Goal: Task Accomplishment & Management: Manage account settings

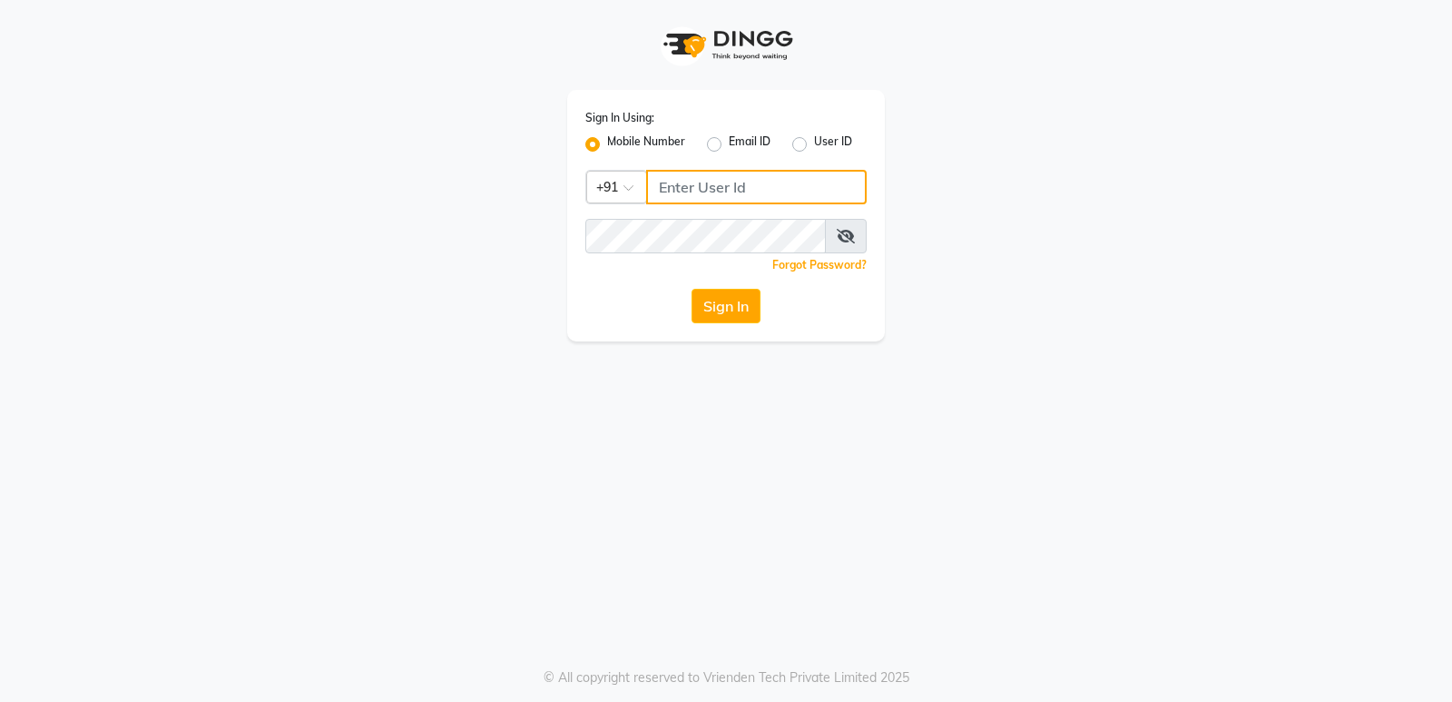
click at [707, 196] on input "Username" at bounding box center [756, 187] width 221 height 34
drag, startPoint x: 658, startPoint y: 185, endPoint x: 803, endPoint y: 186, distance: 145.2
click at [803, 186] on input "8169518462" at bounding box center [756, 187] width 221 height 34
type input "8169518462"
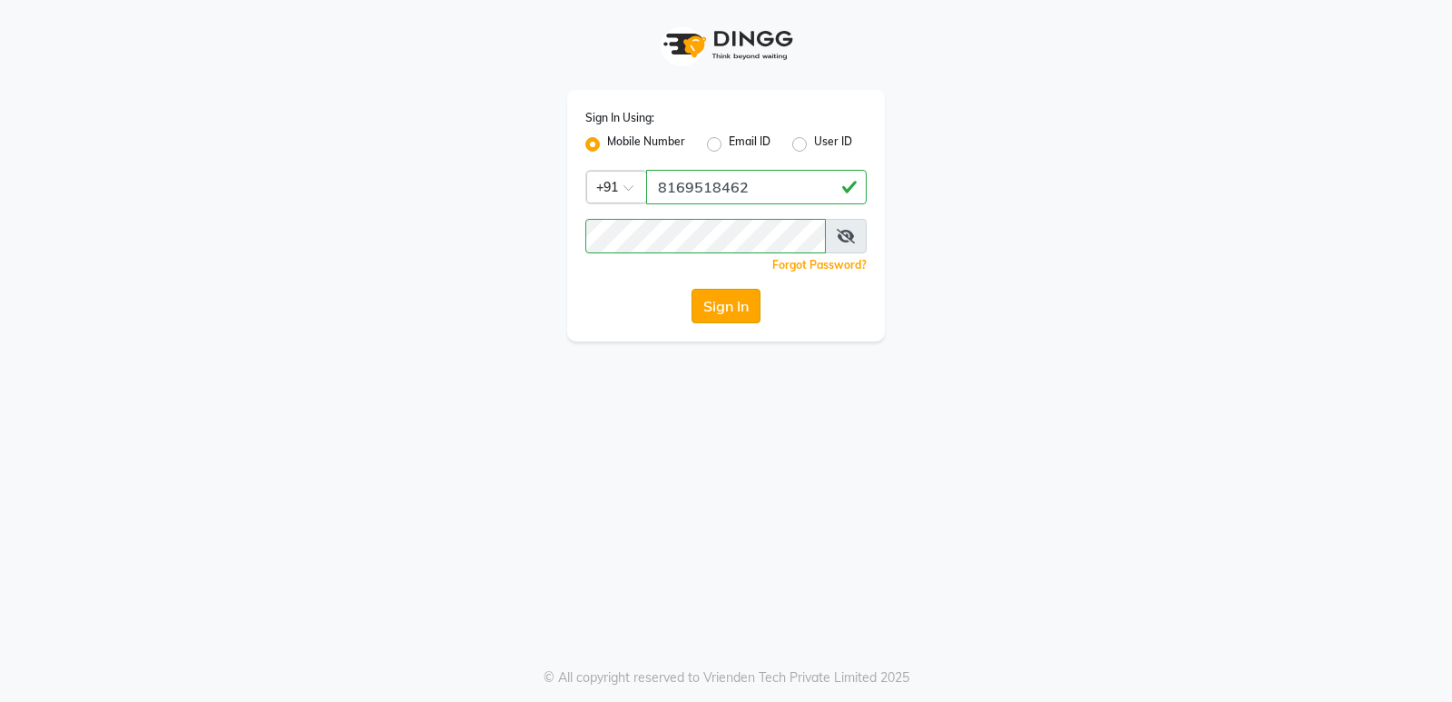
click at [708, 316] on button "Sign In" at bounding box center [726, 306] width 69 height 34
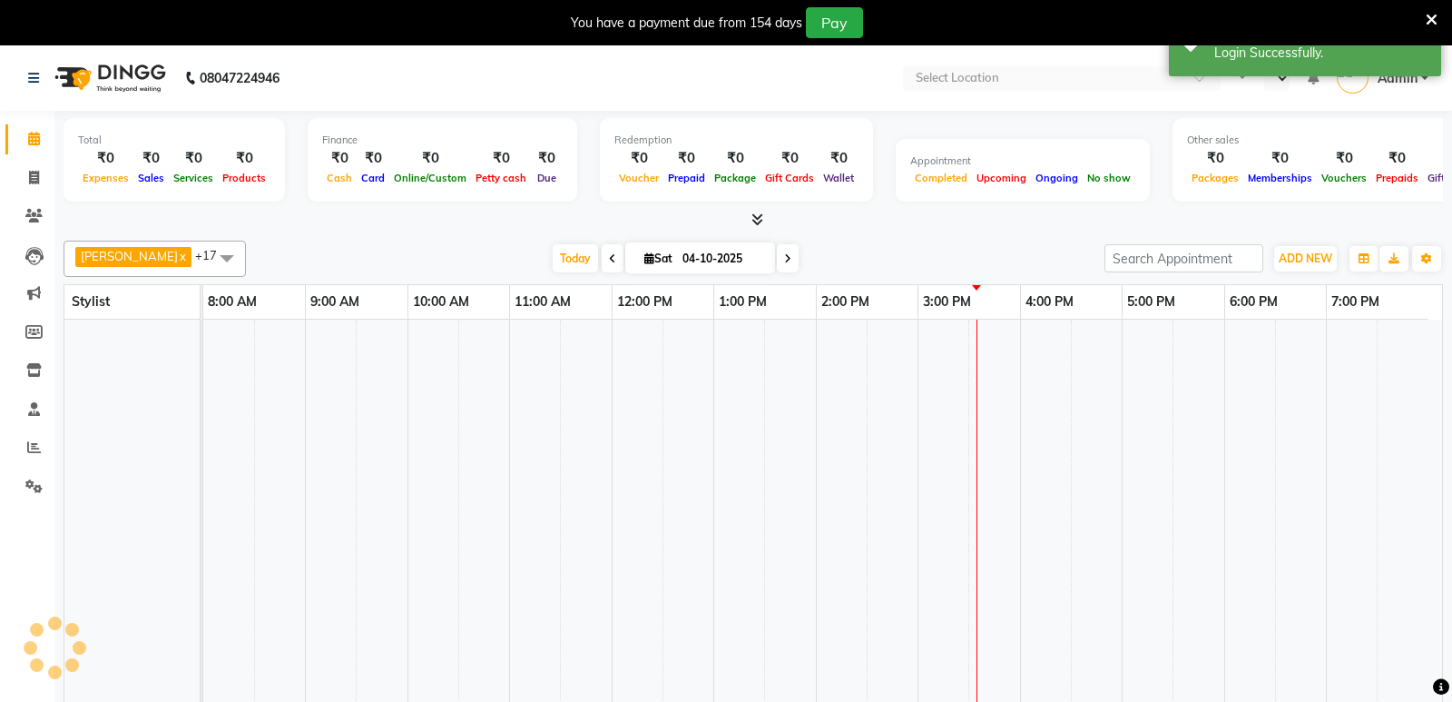
select select "en"
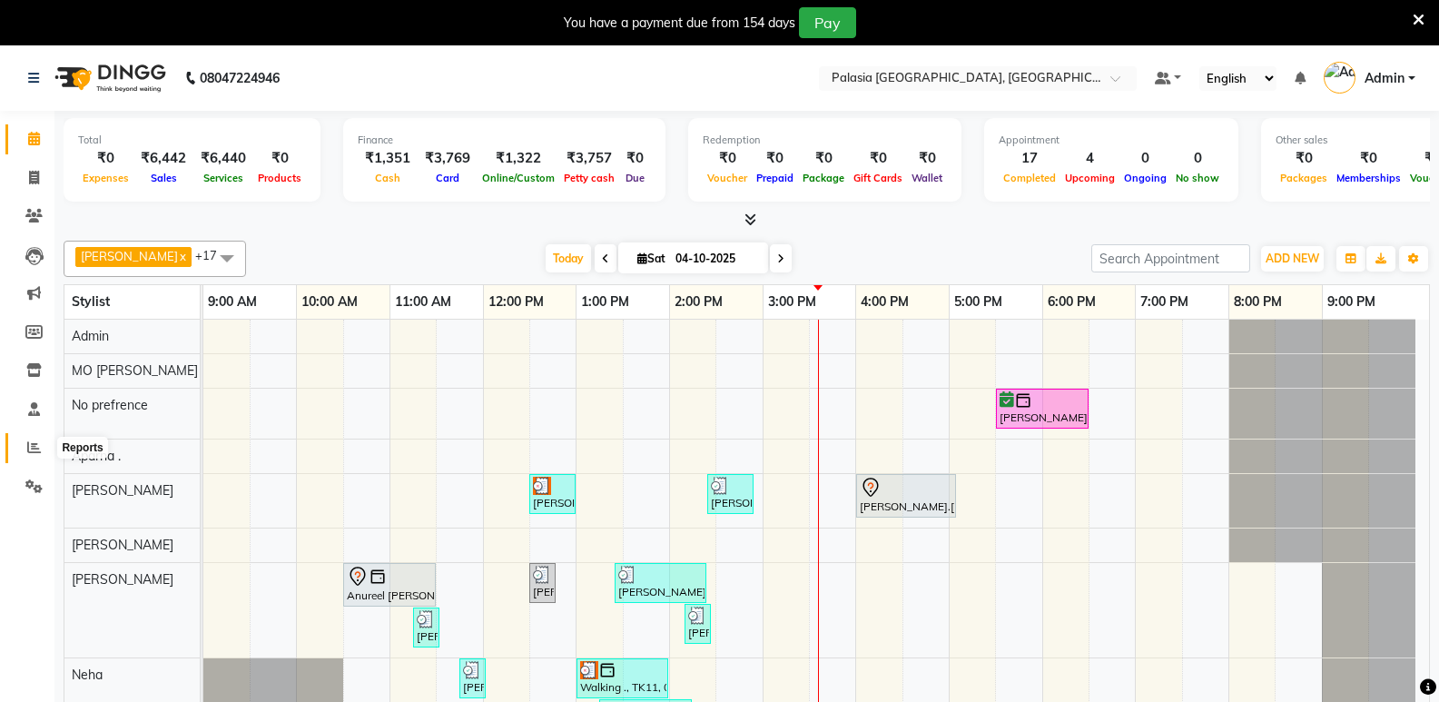
click at [34, 445] on icon at bounding box center [34, 447] width 14 height 14
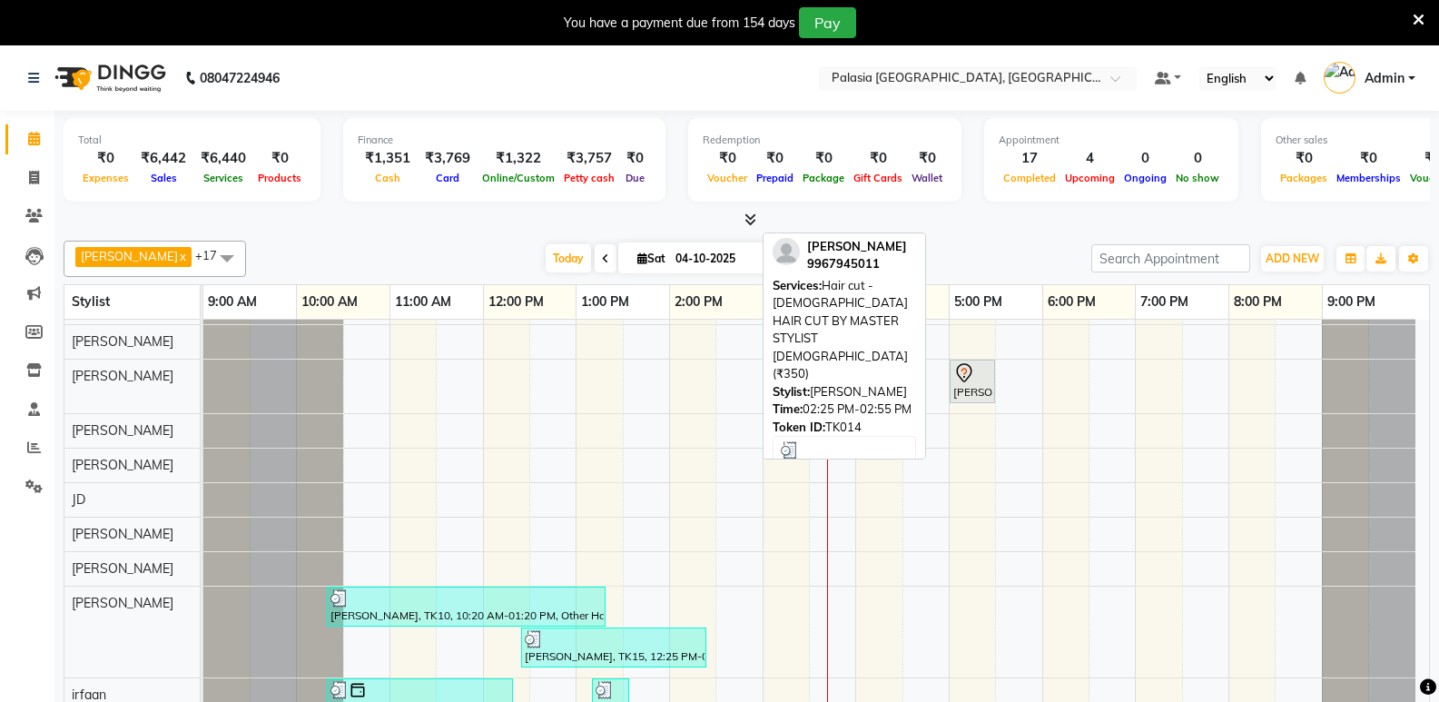
scroll to position [45, 0]
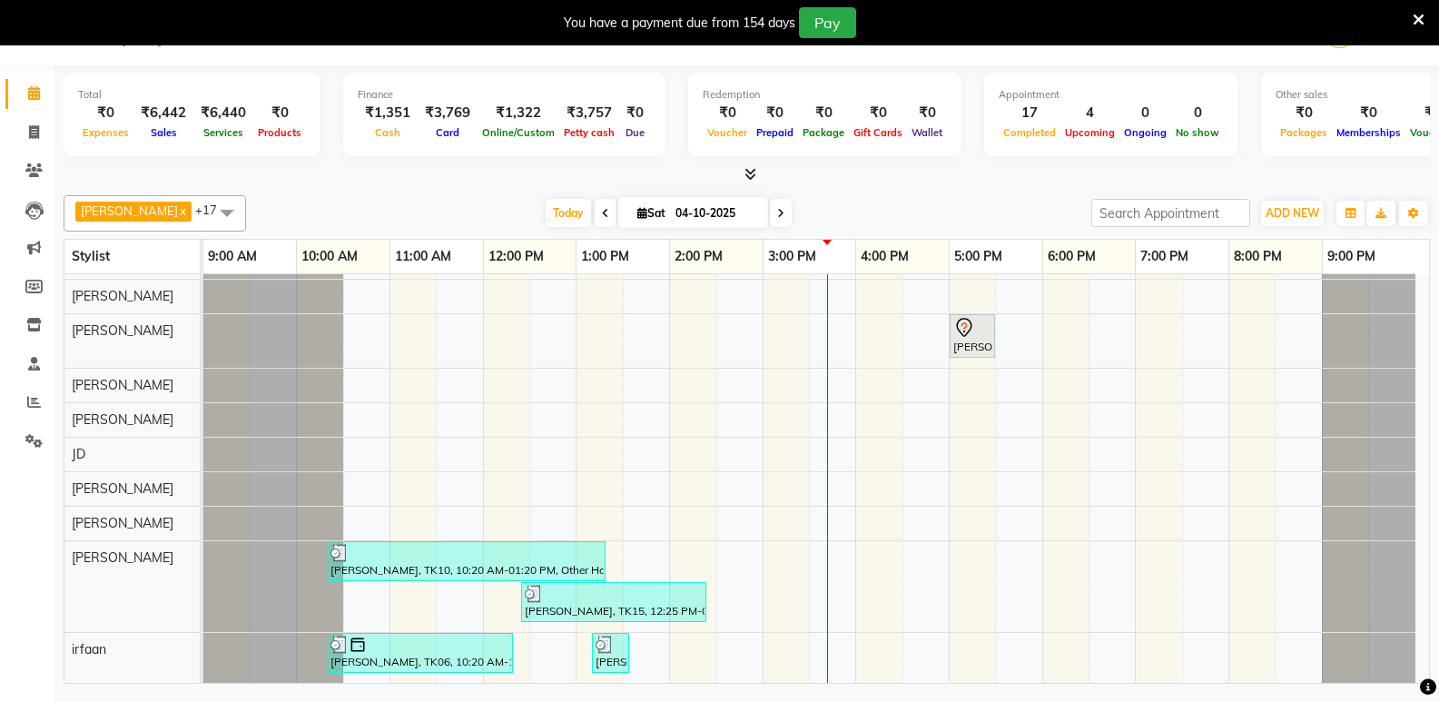
click at [684, 218] on input "04-10-2025" at bounding box center [715, 213] width 91 height 27
select select "10"
select select "2025"
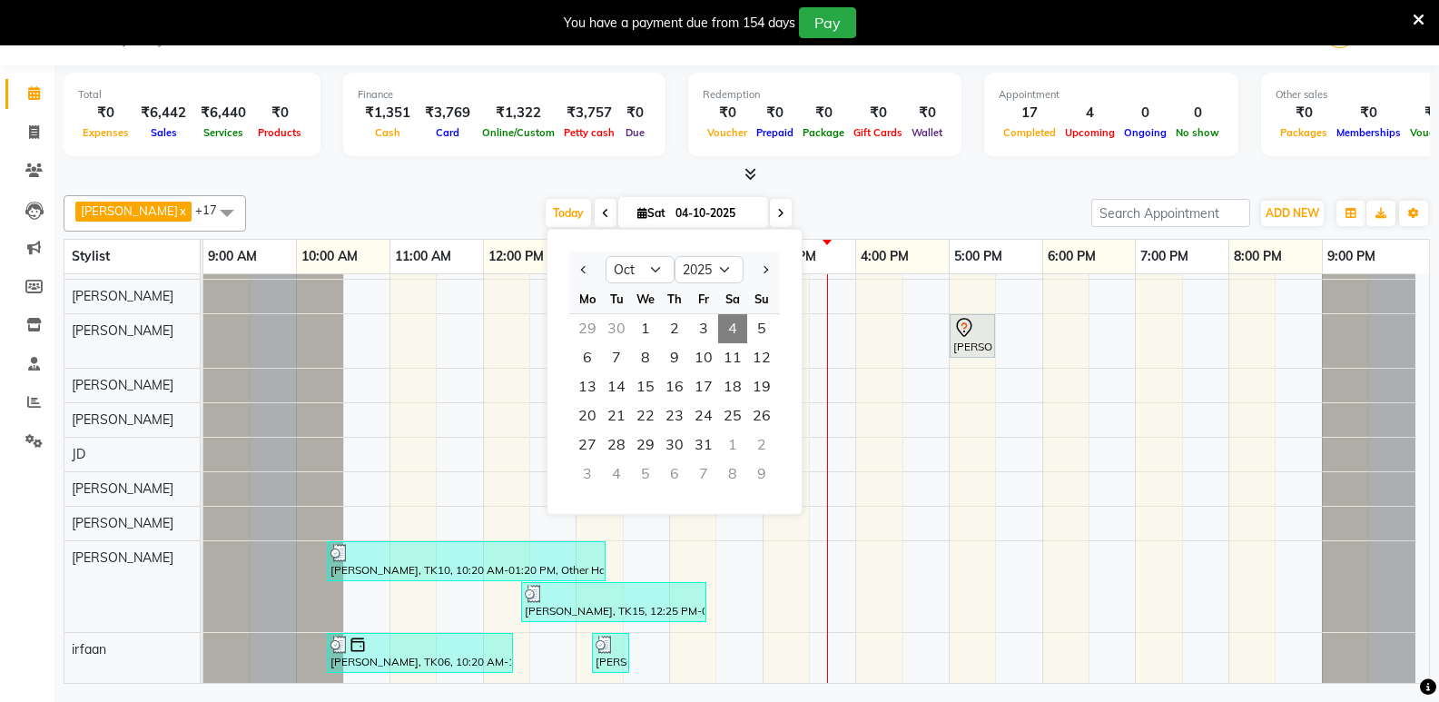
click at [777, 216] on icon at bounding box center [780, 213] width 7 height 11
type input "05-10-2025"
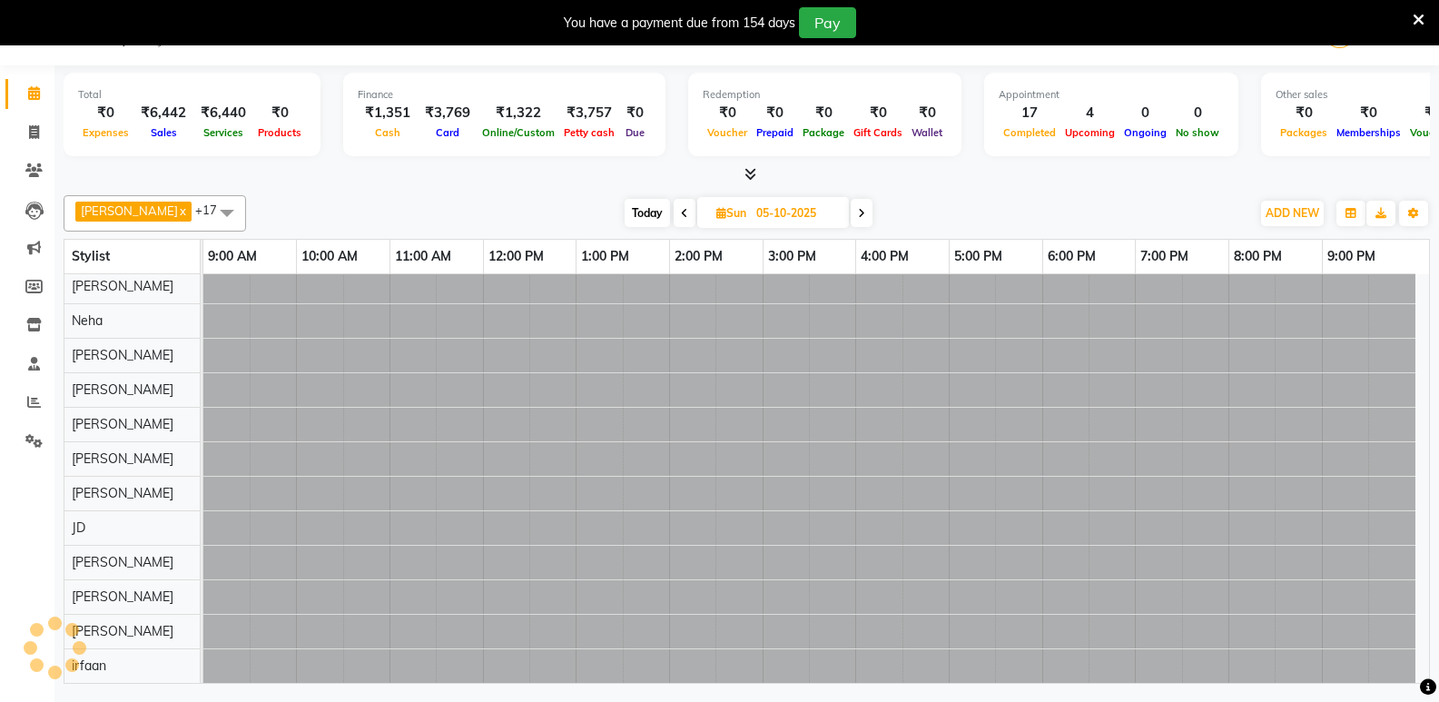
scroll to position [212, 0]
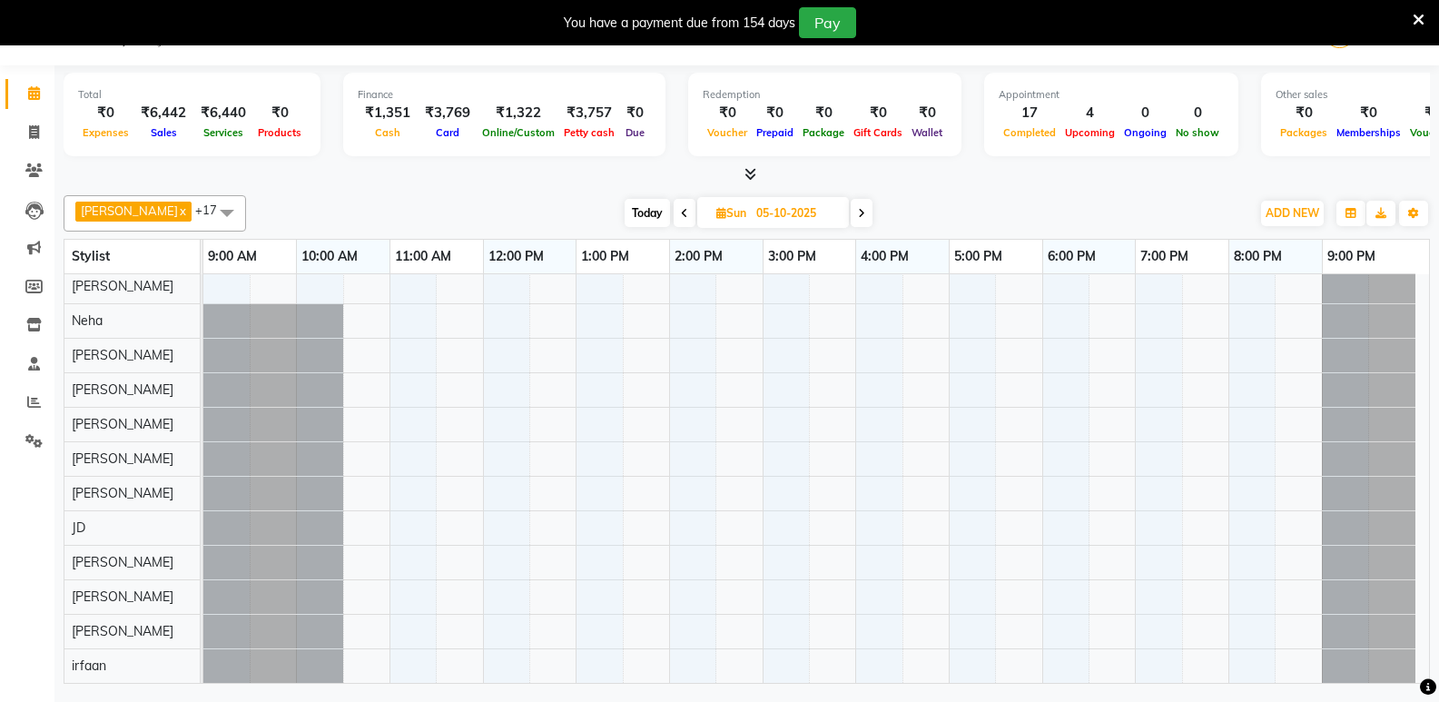
click at [822, 207] on input "05-10-2025" at bounding box center [796, 213] width 91 height 27
select select "10"
select select "2025"
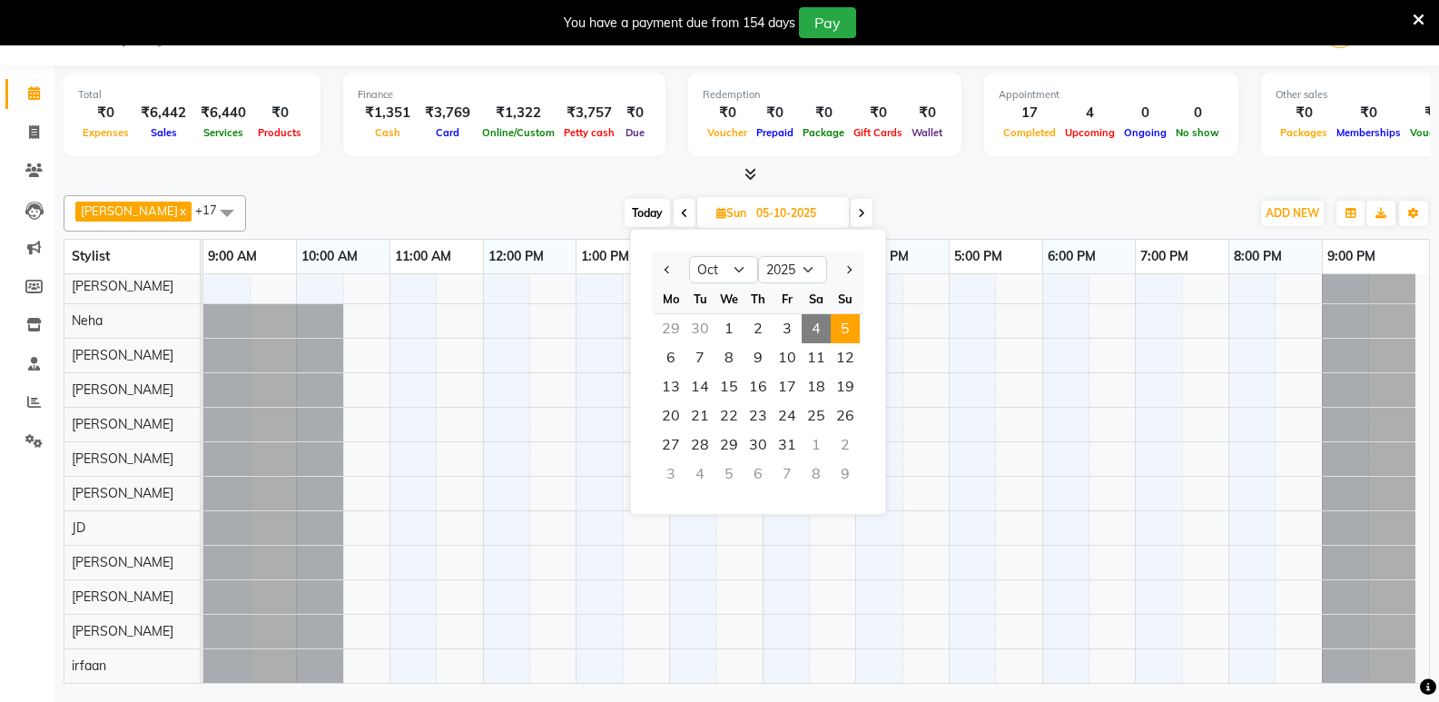
click at [836, 323] on span "5" at bounding box center [845, 328] width 29 height 29
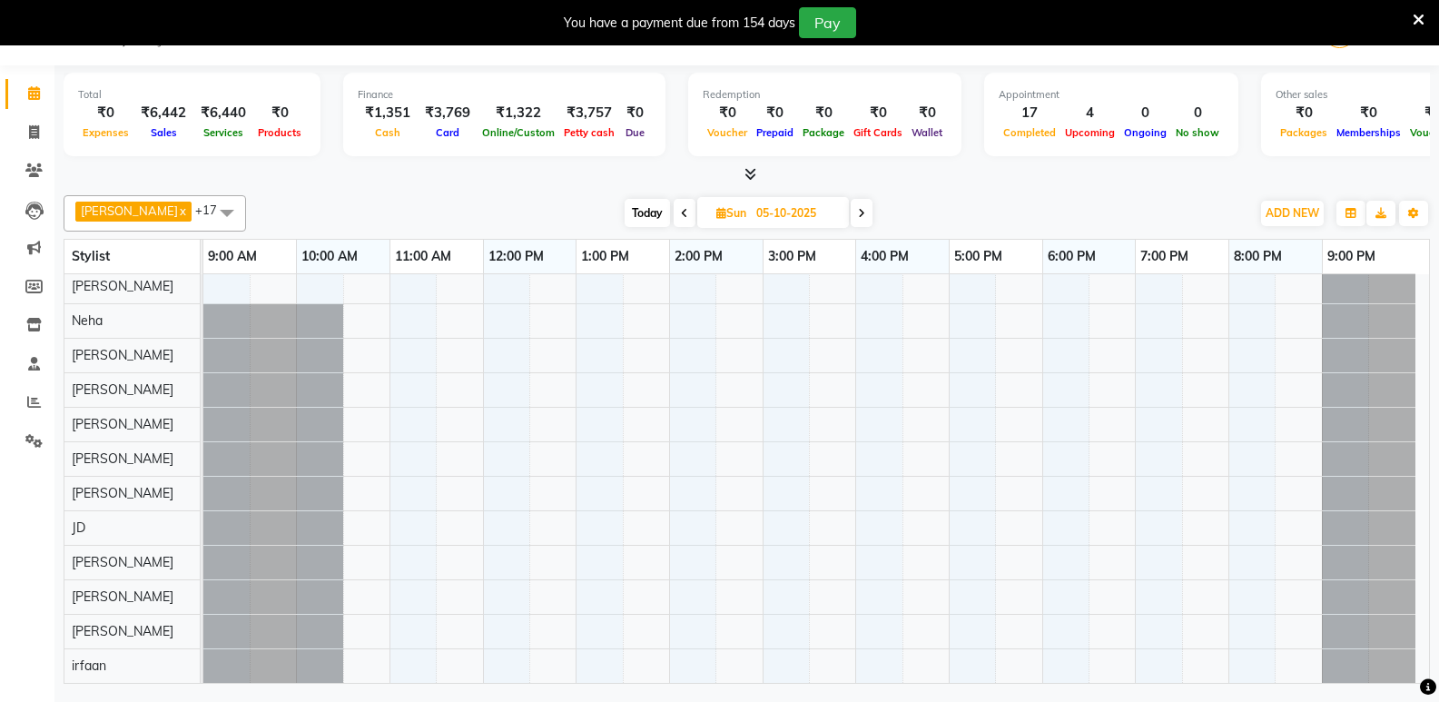
click at [761, 216] on input "05-10-2025" at bounding box center [796, 213] width 91 height 27
select select "10"
select select "2025"
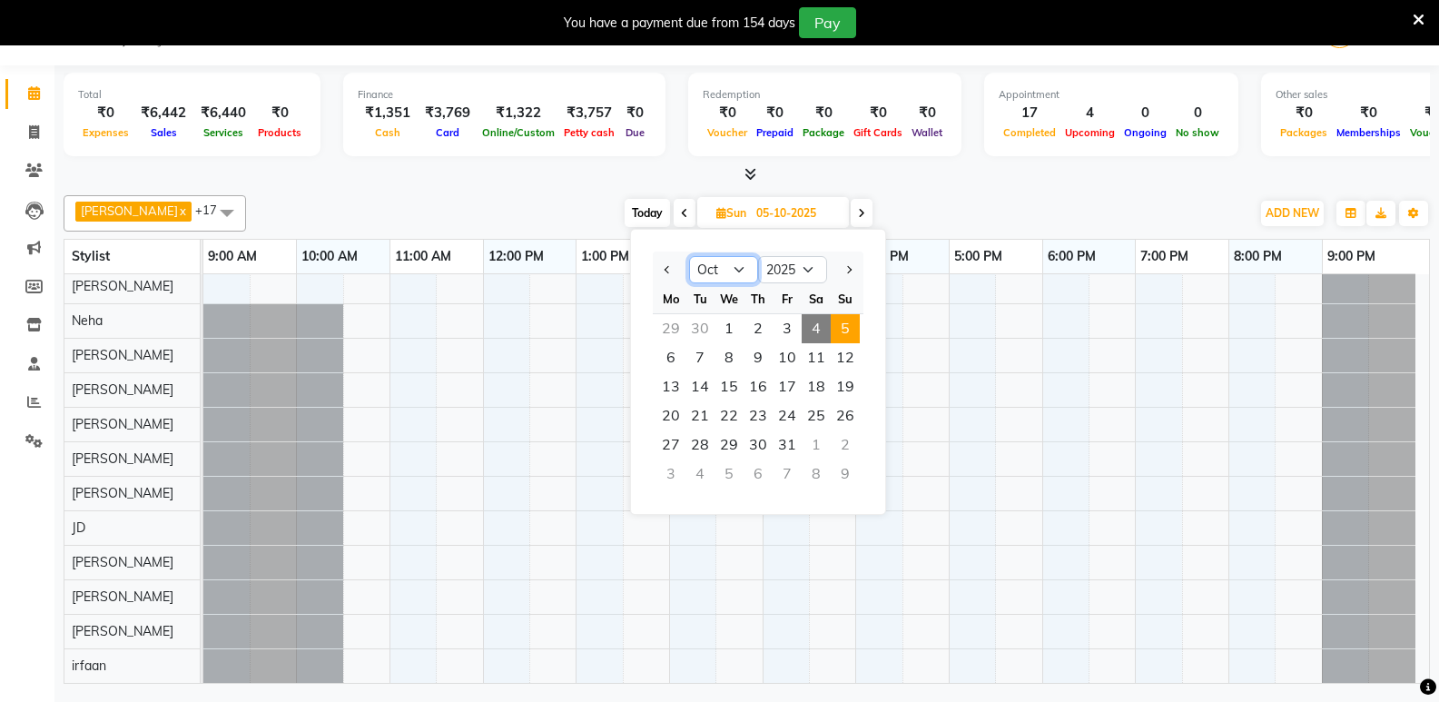
click at [742, 271] on select "Jan Feb Mar Apr May Jun Jul Aug Sep Oct Nov Dec" at bounding box center [723, 269] width 69 height 27
select select "9"
click at [689, 256] on select "Jan Feb Mar Apr May Jun Jul Aug Sep Oct Nov Dec" at bounding box center [723, 269] width 69 height 27
click at [808, 442] on div "4" at bounding box center [816, 444] width 29 height 29
type input "04-10-2025"
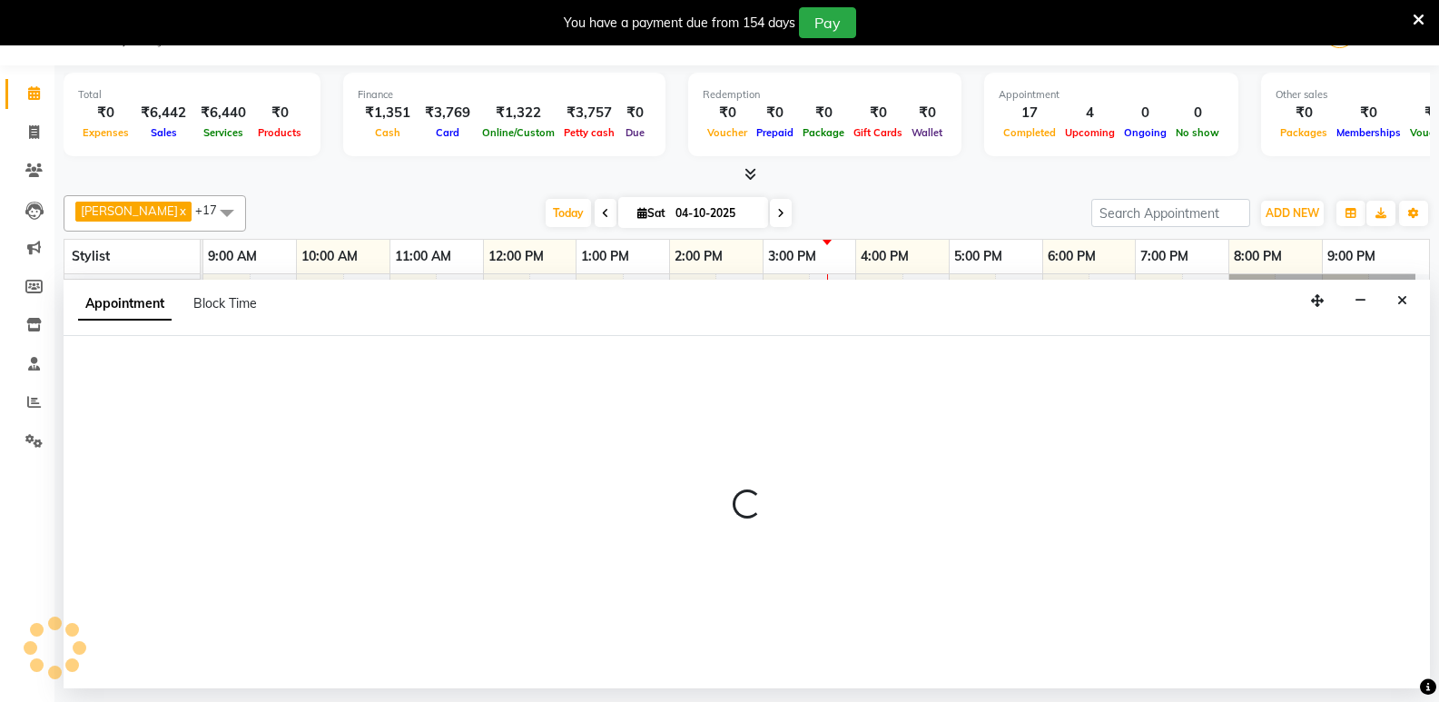
scroll to position [557, 0]
select select "88207"
select select "tentative"
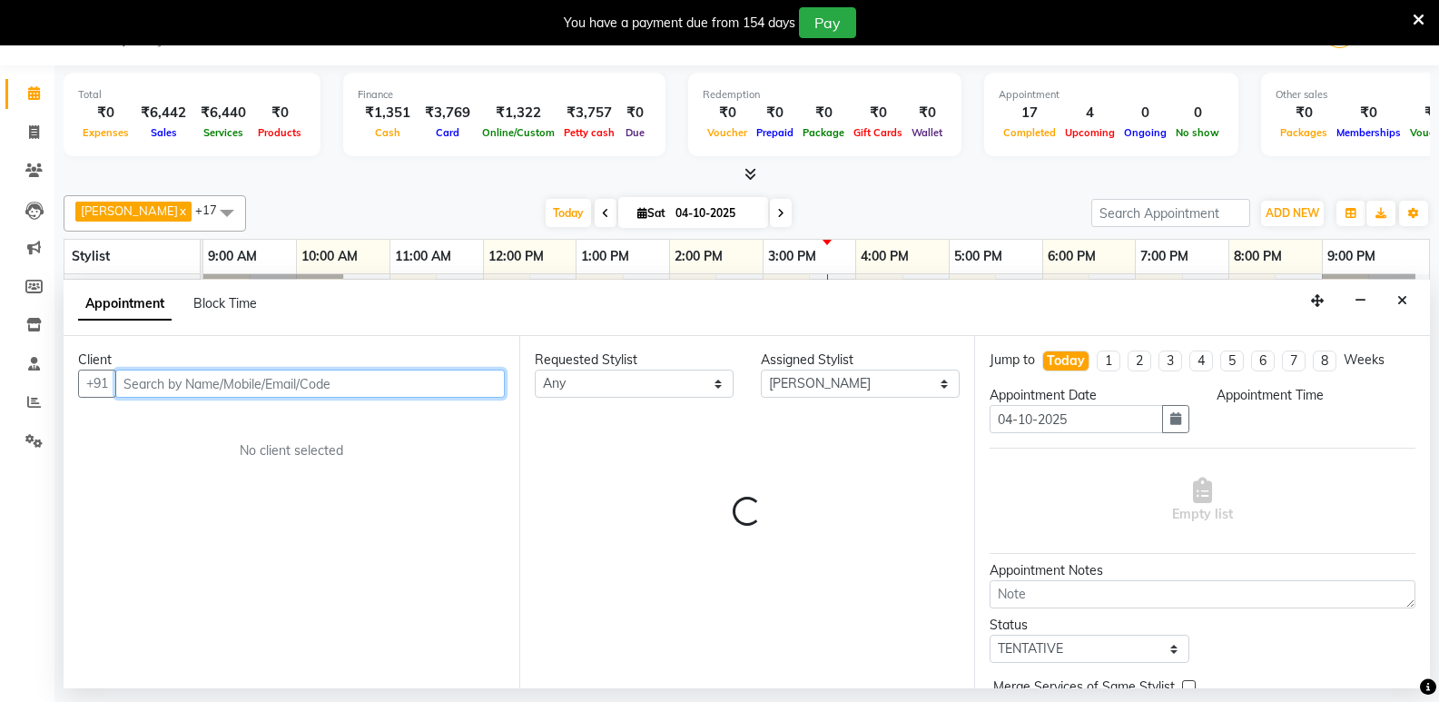
select select "900"
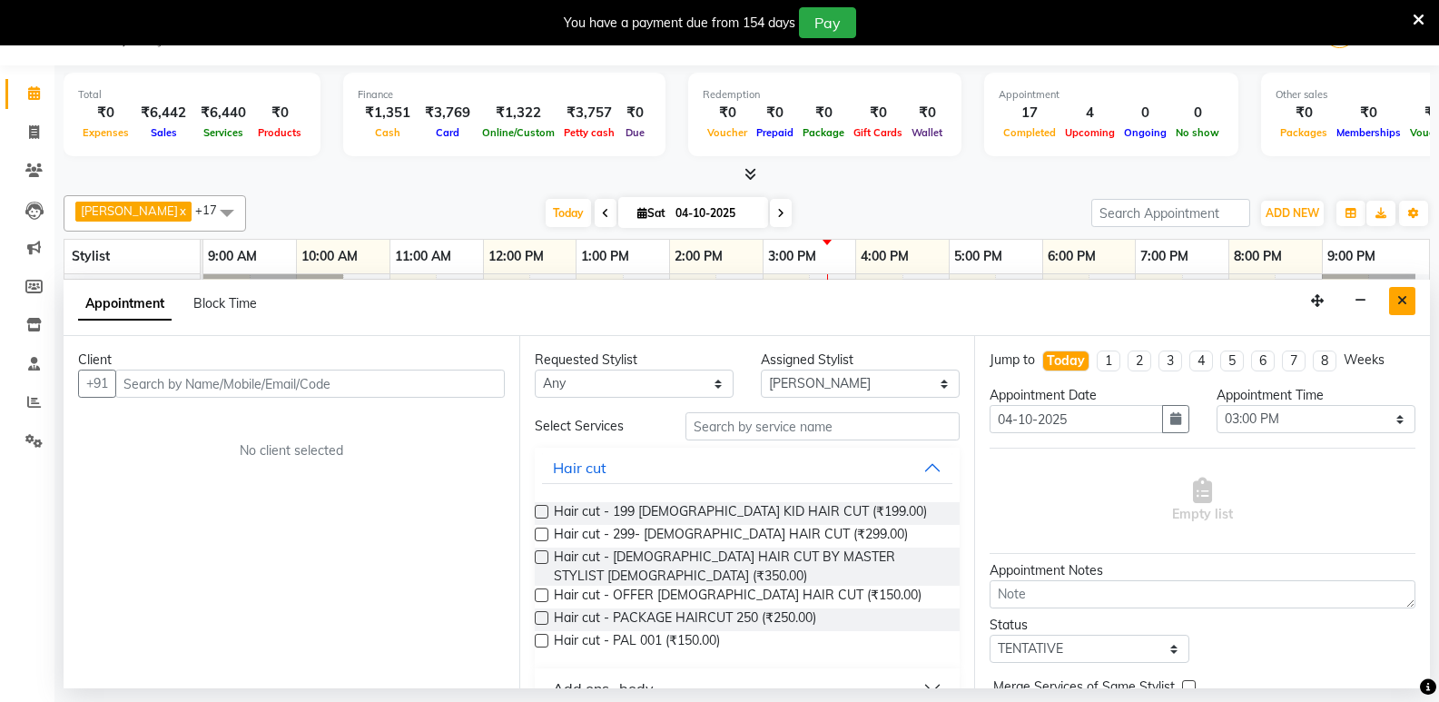
click at [1404, 292] on button "Close" at bounding box center [1402, 301] width 26 height 28
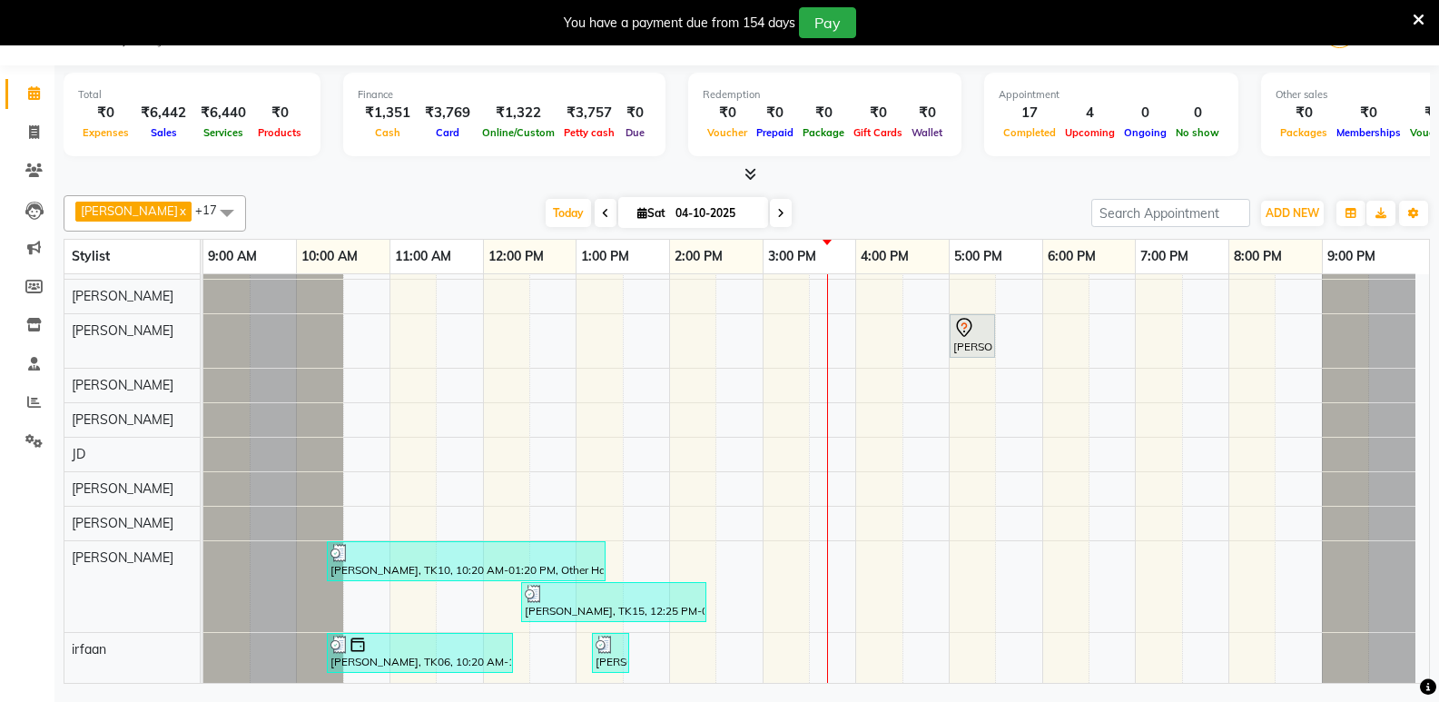
click at [702, 213] on input "04-10-2025" at bounding box center [715, 213] width 91 height 27
select select "10"
select select "2025"
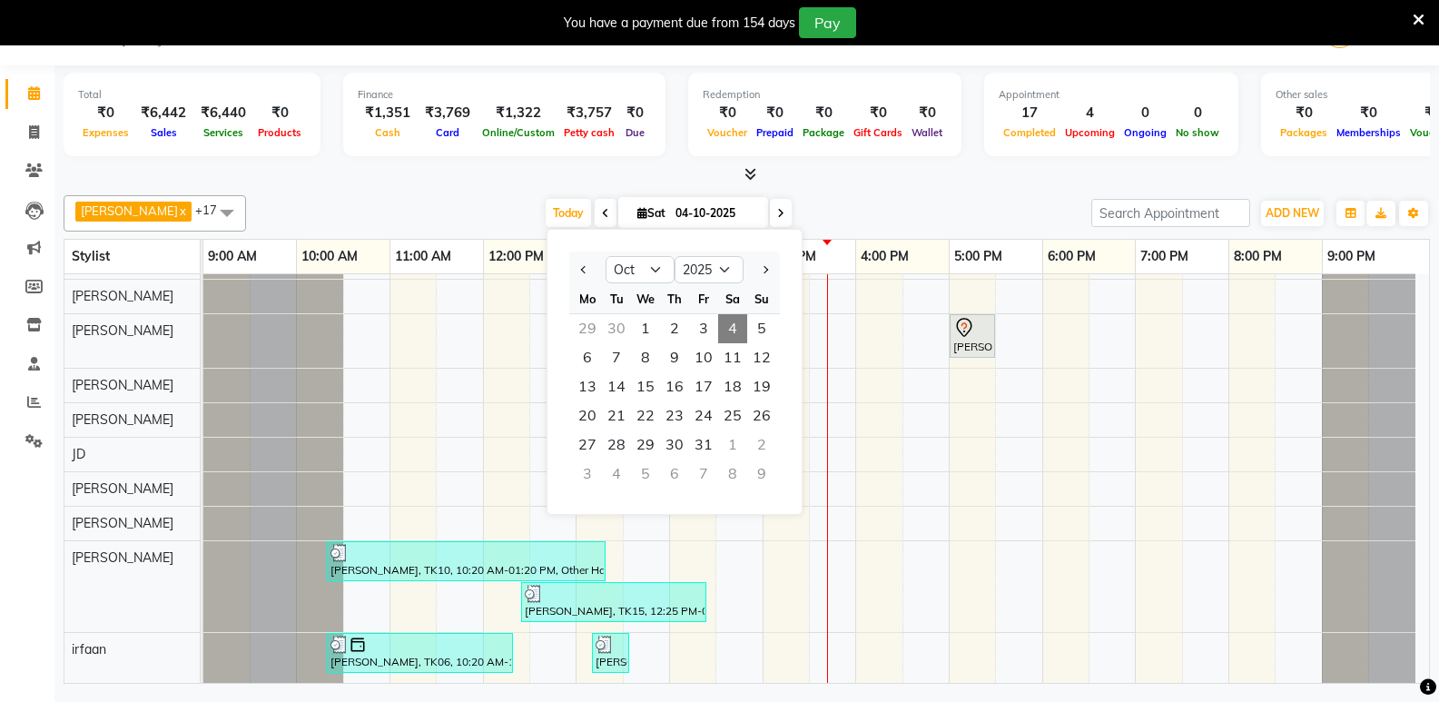
click at [413, 351] on div "Vaishali Upadhye, TK09, 05:30 PM-06:30 PM, Other Hair Services - BLOW DRYHAIR U…" at bounding box center [815, 200] width 1225 height 966
select select "88204"
select select "tentative"
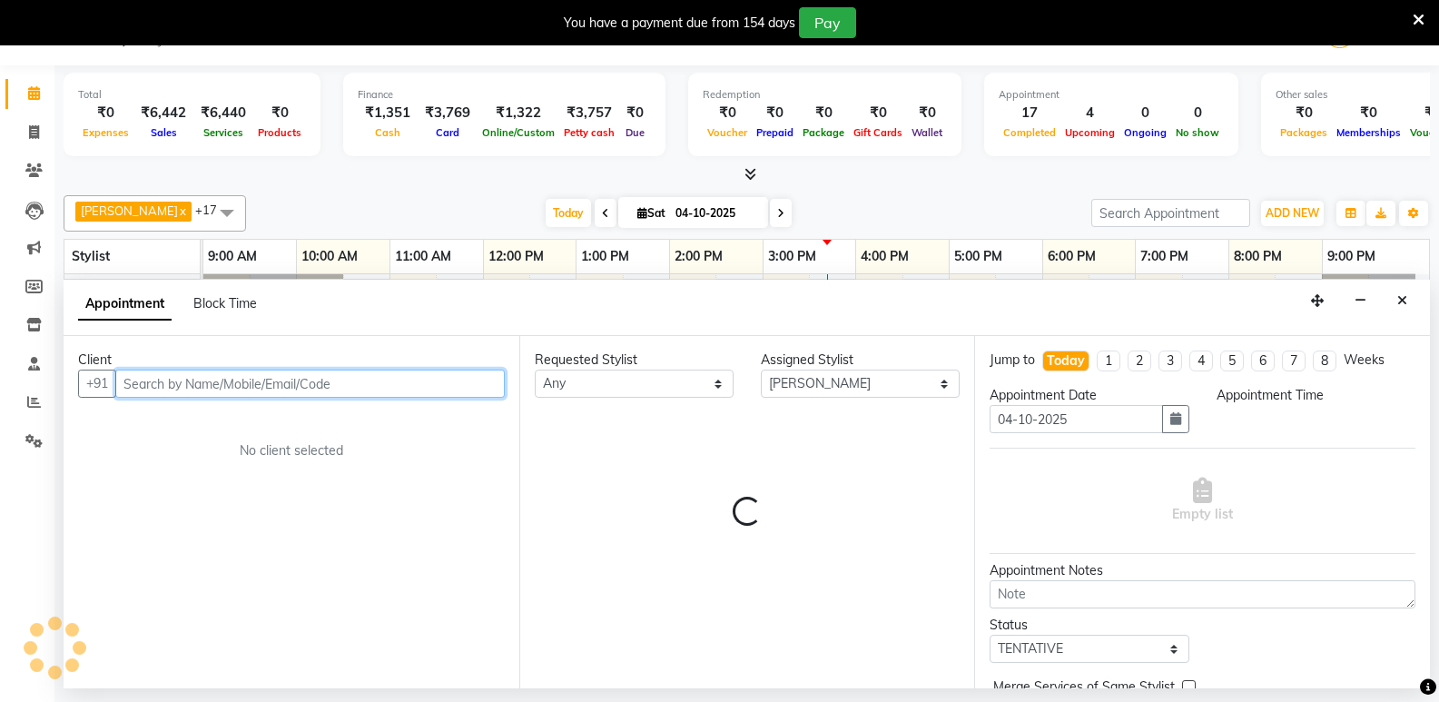
select select "660"
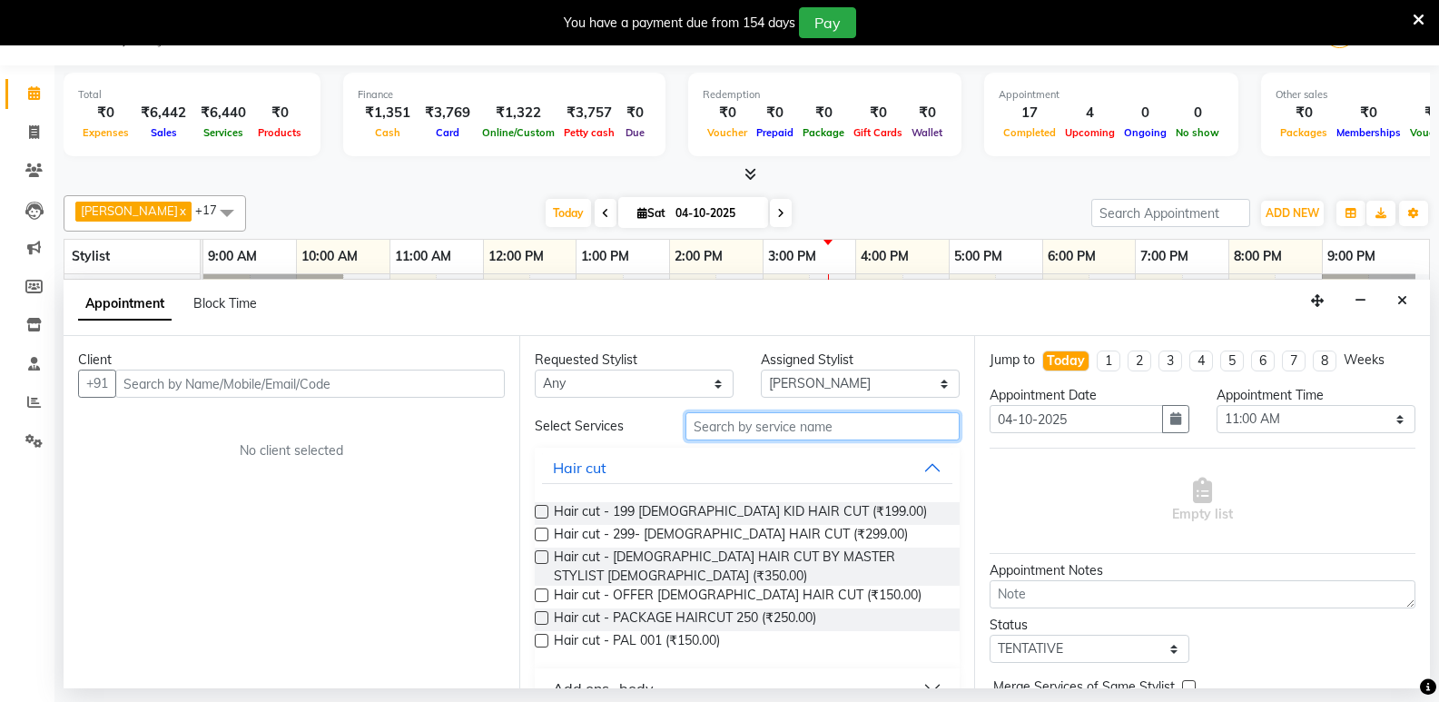
click at [805, 425] on input "text" at bounding box center [822, 426] width 274 height 28
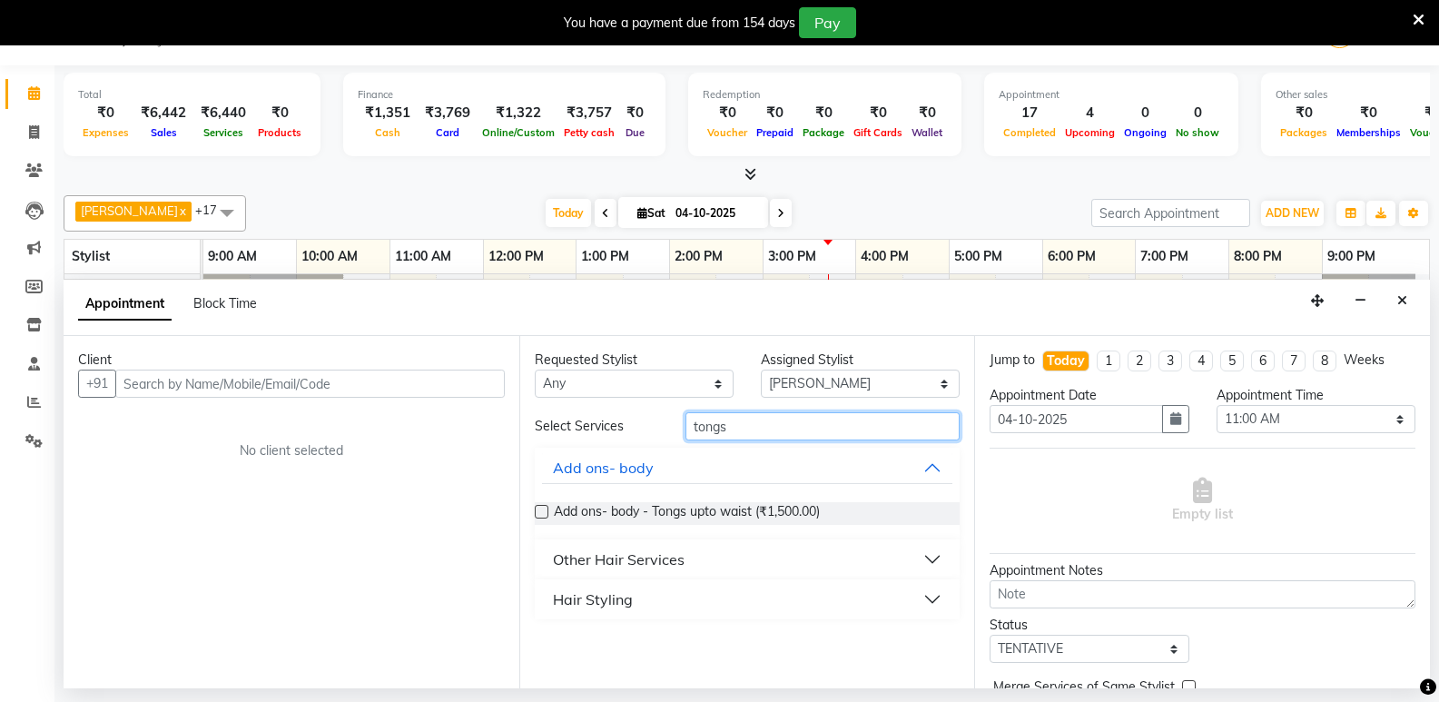
type input "tongs"
click at [925, 565] on button "Other Hair Services" at bounding box center [747, 559] width 411 height 33
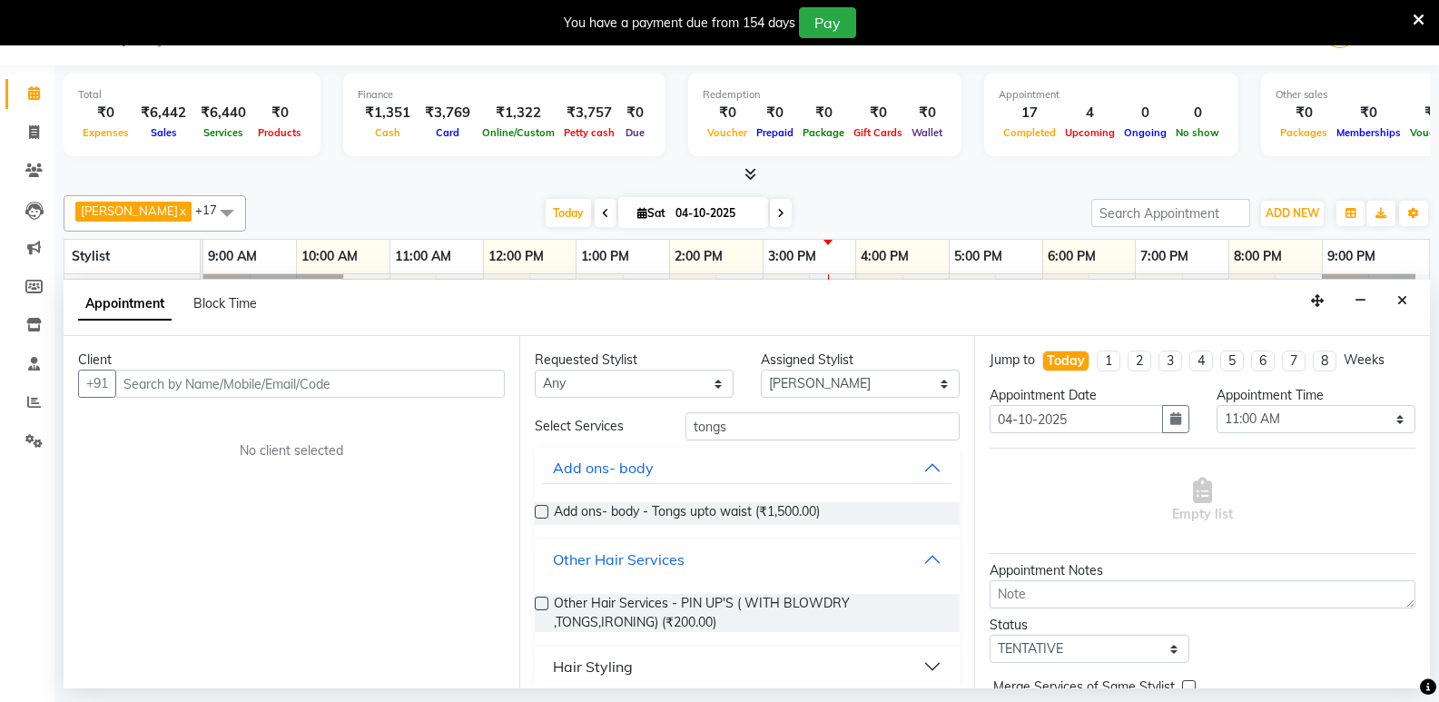
scroll to position [13, 0]
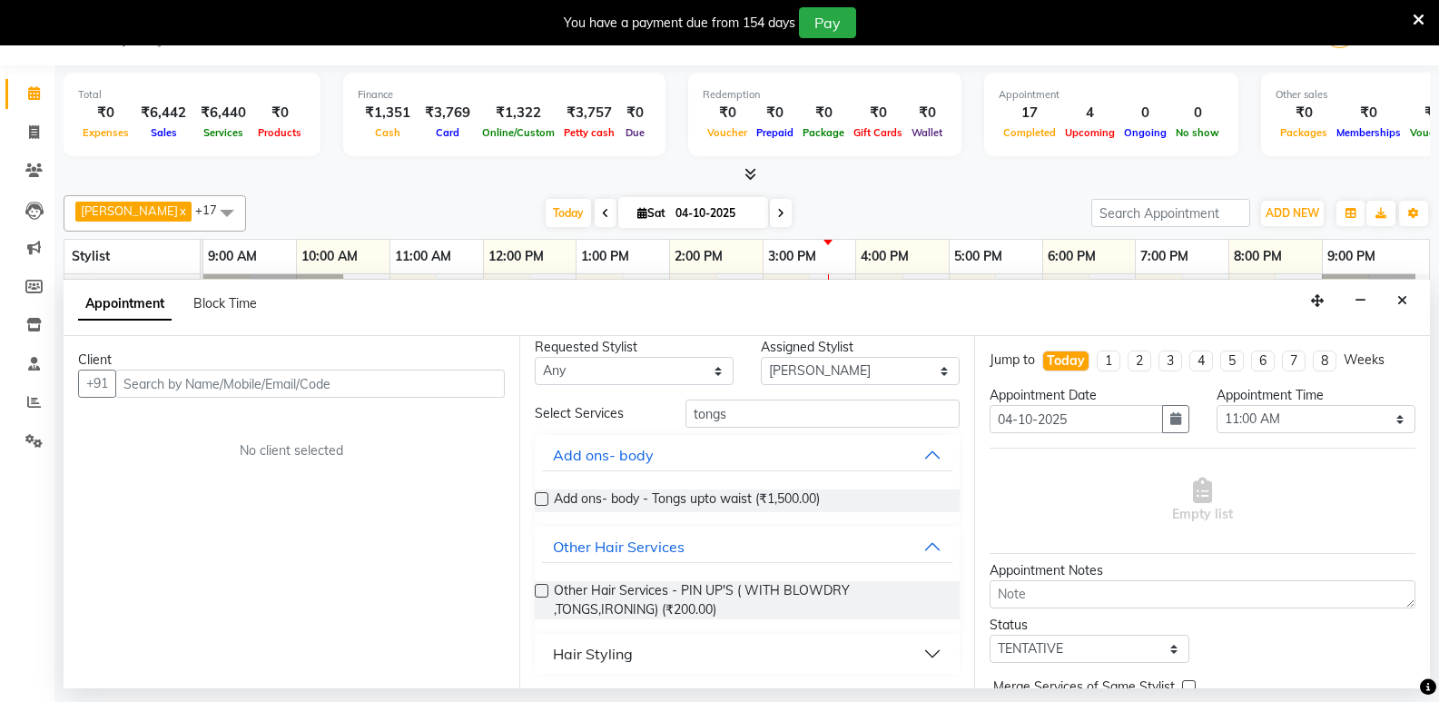
click at [918, 652] on button "Hair Styling" at bounding box center [747, 653] width 411 height 33
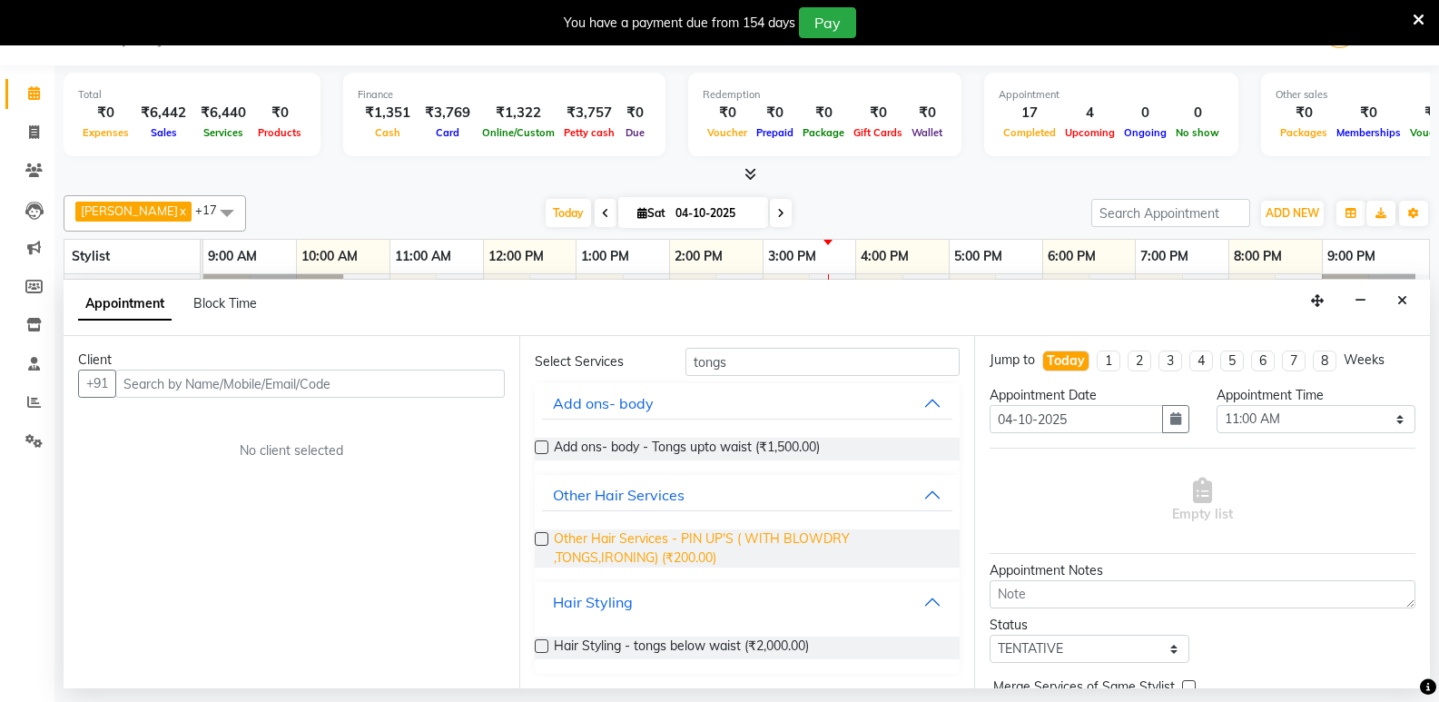
scroll to position [0, 0]
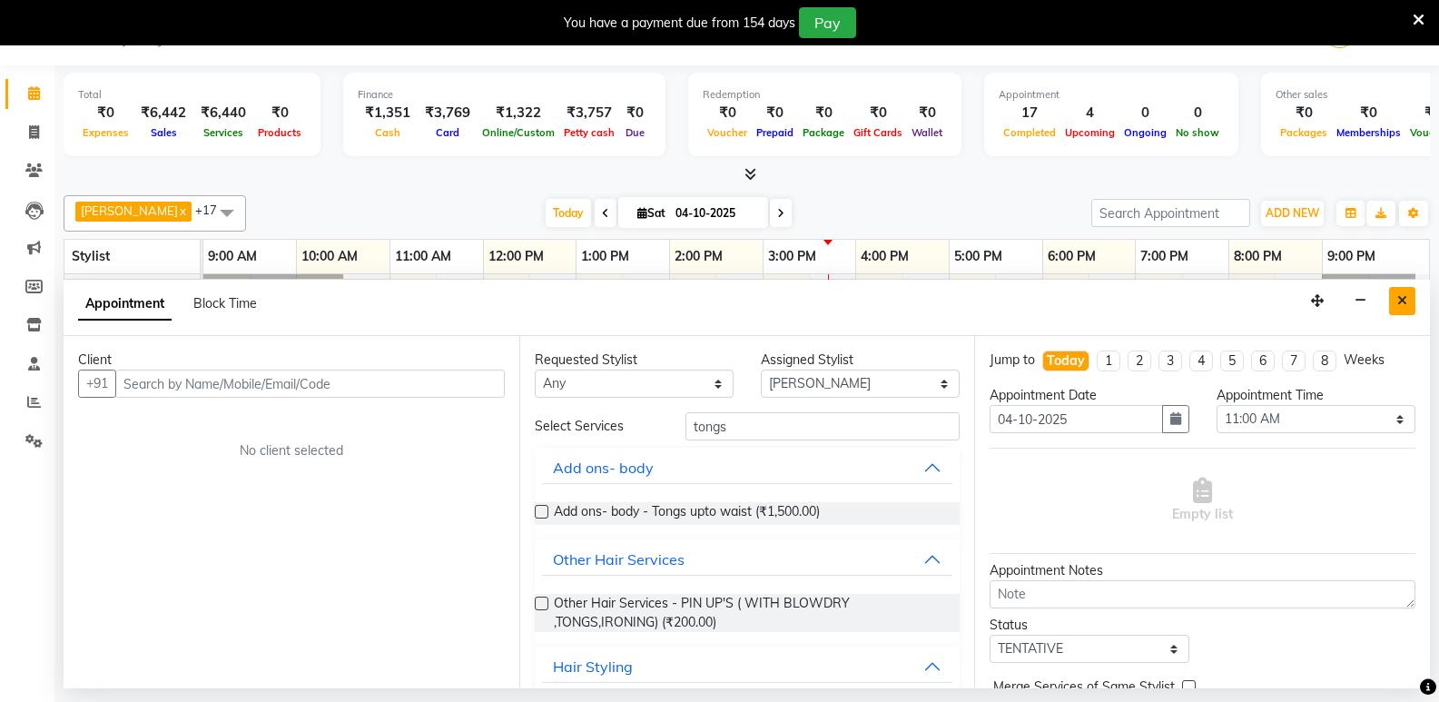
click at [1406, 306] on icon "Close" at bounding box center [1402, 300] width 10 height 13
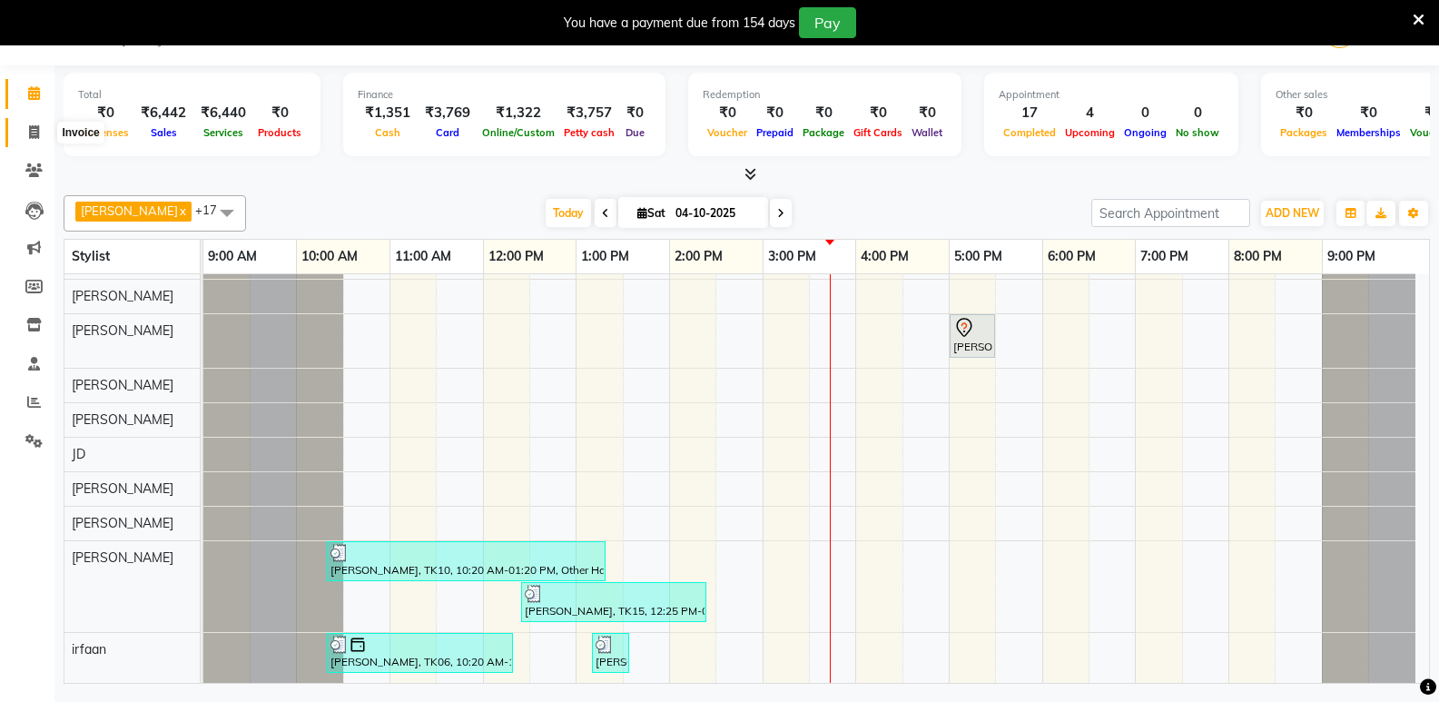
click at [33, 134] on icon at bounding box center [34, 132] width 10 height 14
select select "6009"
select select "service"
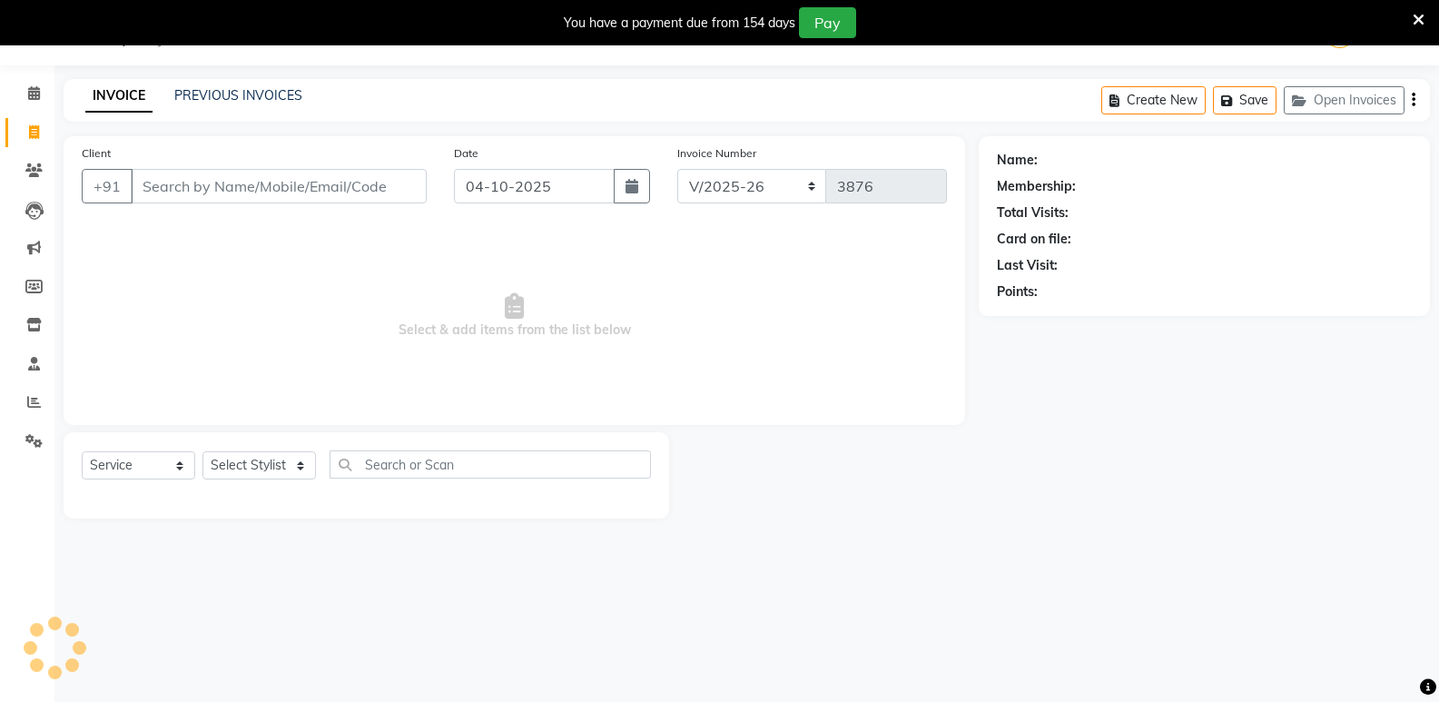
click at [199, 193] on input "Client" at bounding box center [279, 186] width 296 height 34
click at [629, 186] on icon "button" at bounding box center [631, 186] width 13 height 15
select select "10"
select select "2025"
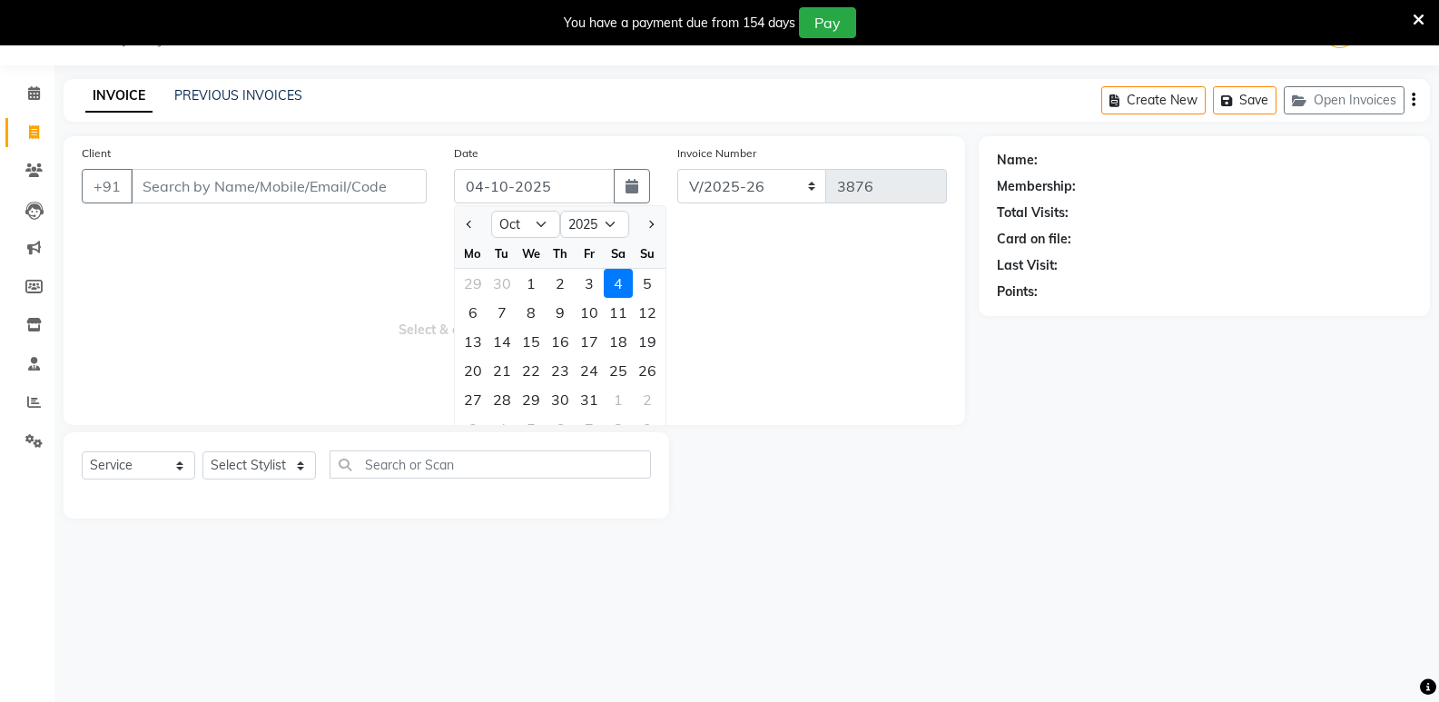
click at [611, 281] on div "4" at bounding box center [618, 283] width 29 height 29
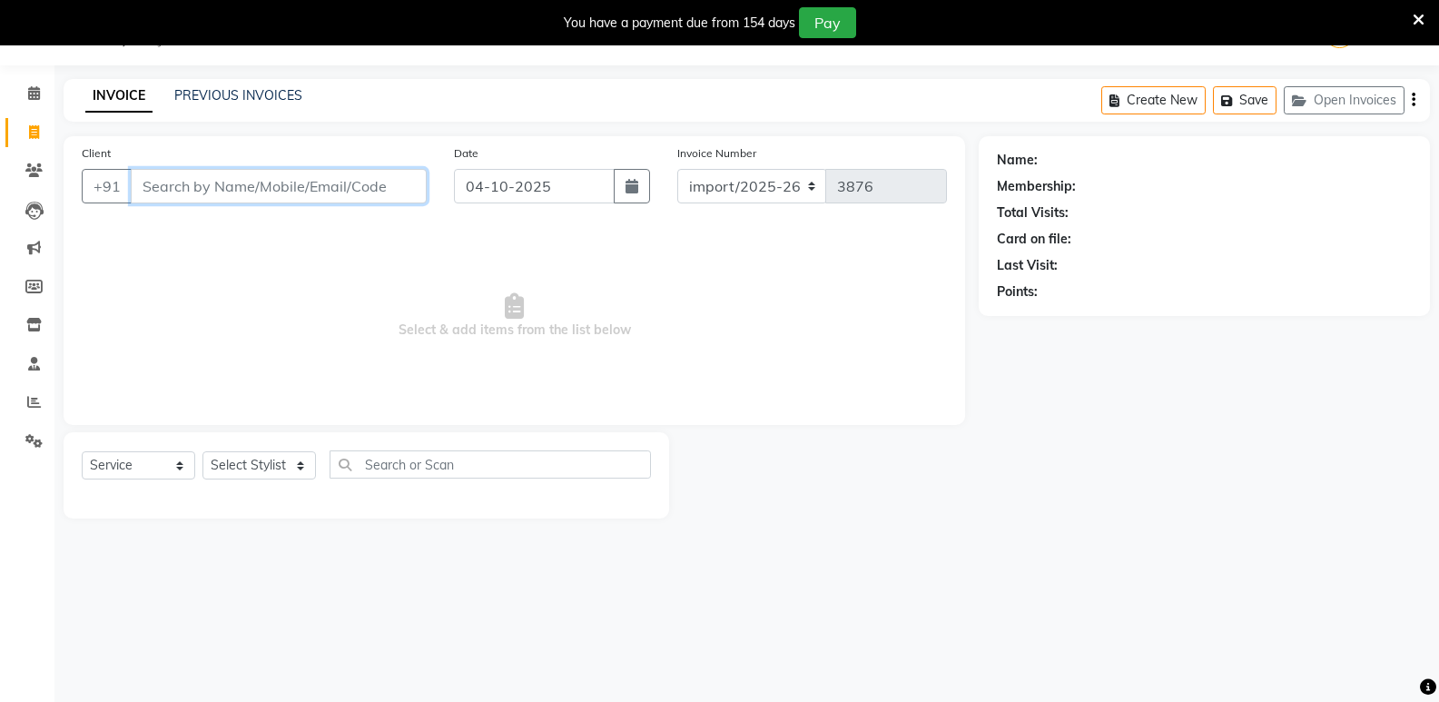
click at [284, 194] on input "Client" at bounding box center [279, 186] width 296 height 34
click at [221, 186] on input "88795" at bounding box center [279, 186] width 296 height 34
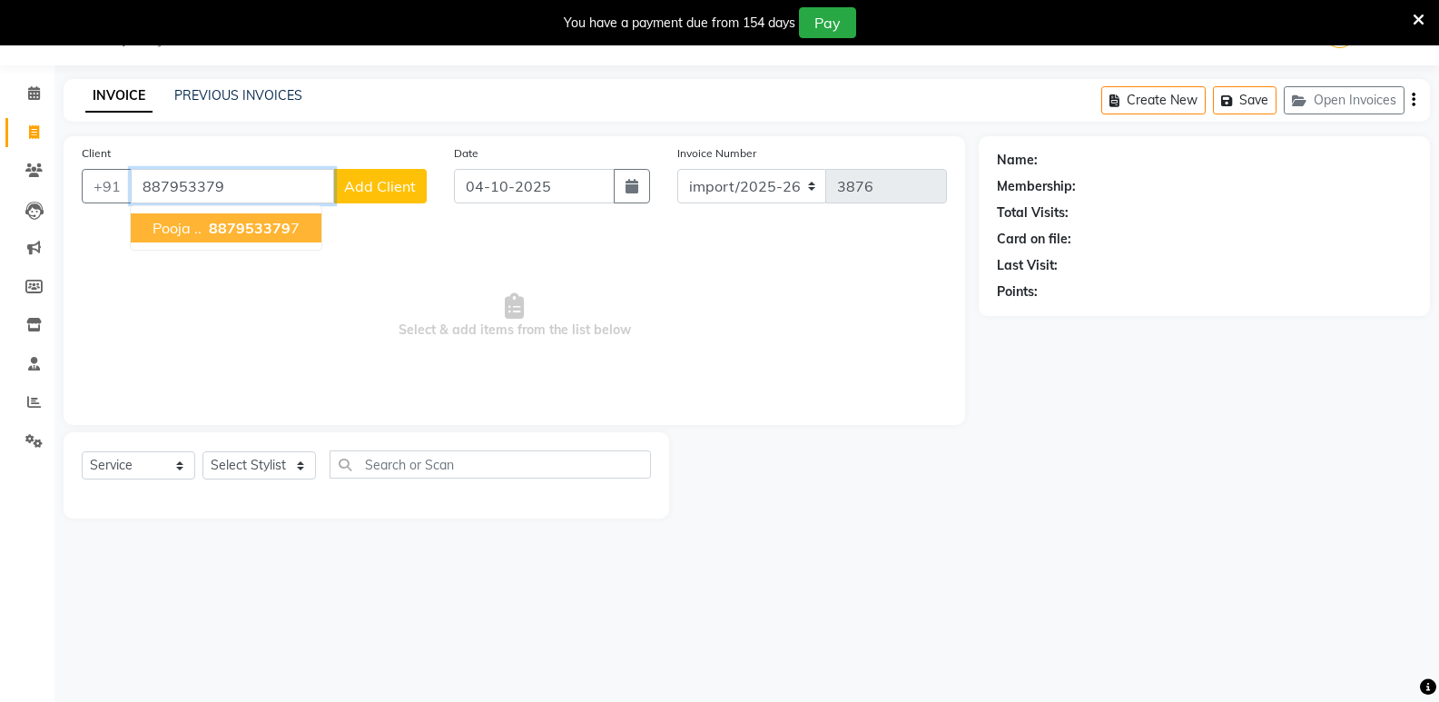
click at [212, 223] on span "887953379" at bounding box center [250, 228] width 82 height 18
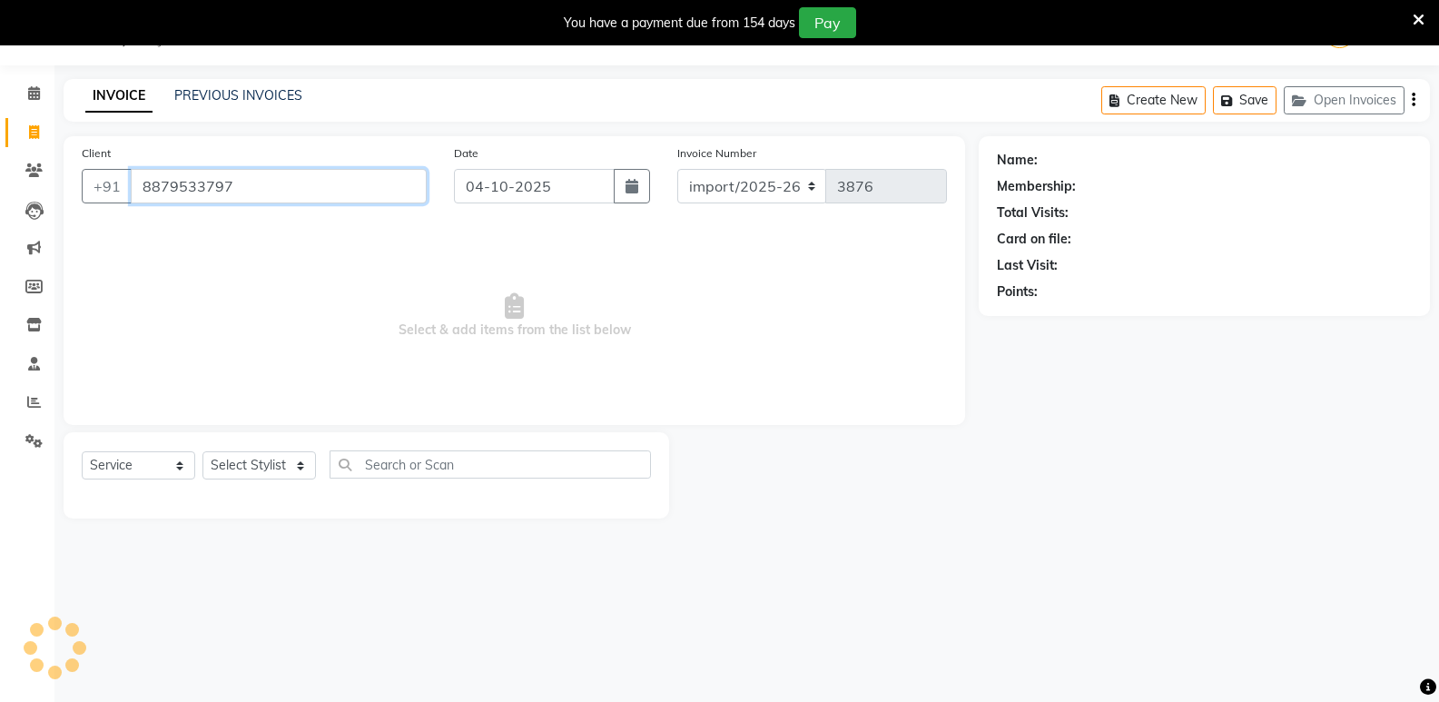
type input "8879533797"
drag, startPoint x: 143, startPoint y: 189, endPoint x: 247, endPoint y: 184, distance: 104.5
click at [247, 184] on input "8879533797" at bounding box center [279, 186] width 296 height 34
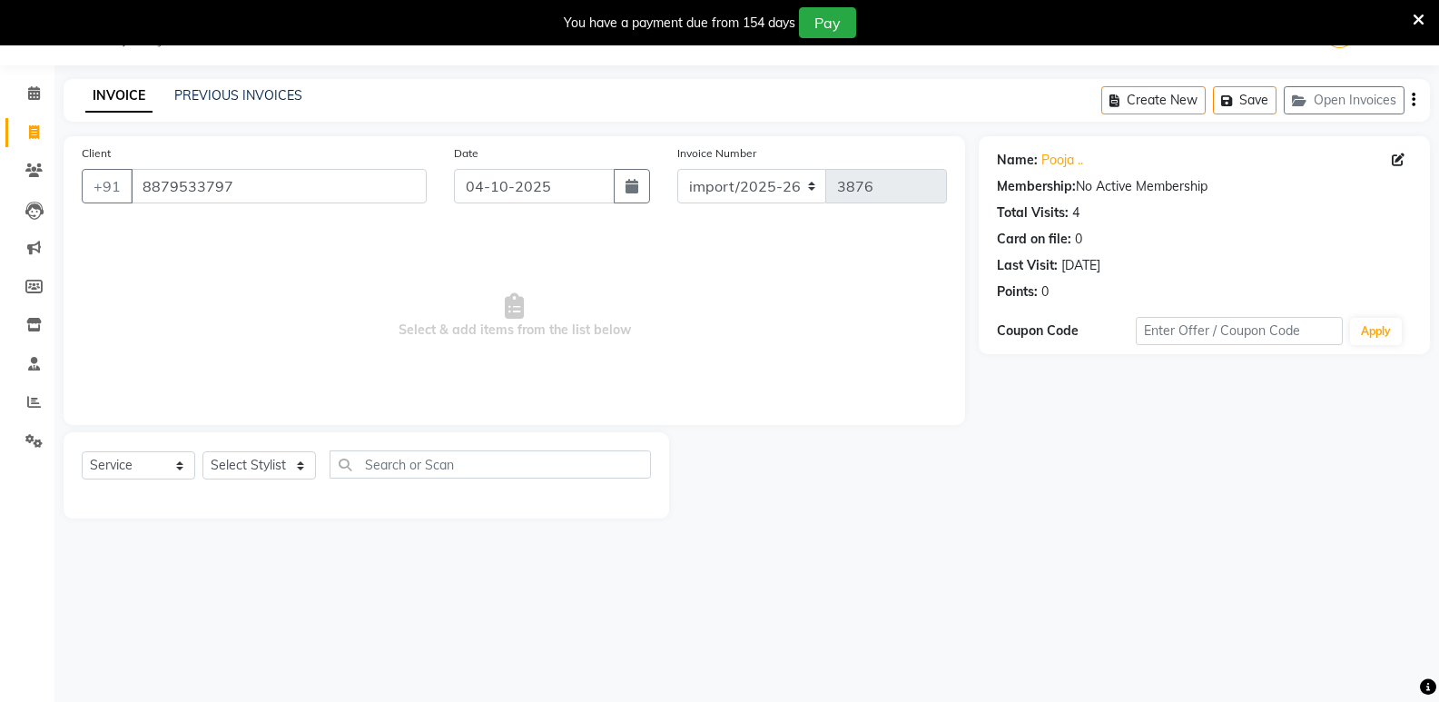
click at [325, 297] on span "Select & add items from the list below" at bounding box center [514, 316] width 865 height 182
click at [295, 477] on select "Select Stylist Aarti wankhede Admin Aparna . Asir Salmani farhan siddiqui irfaa…" at bounding box center [258, 465] width 113 height 28
select select "92824"
click at [202, 451] on select "Select Stylist Aarti wankhede Admin Aparna . Asir Salmani farhan siddiqui irfaa…" at bounding box center [258, 465] width 113 height 28
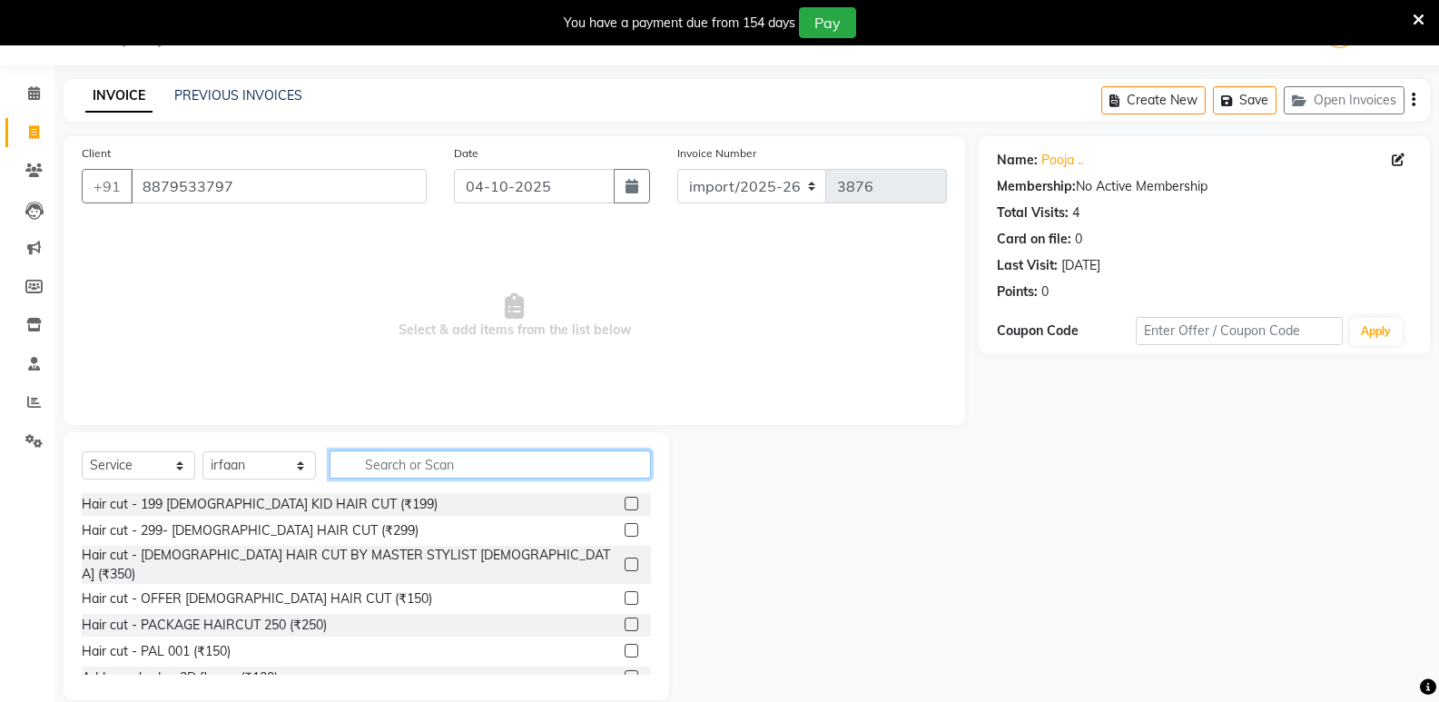
click at [404, 455] on input "text" at bounding box center [490, 464] width 321 height 28
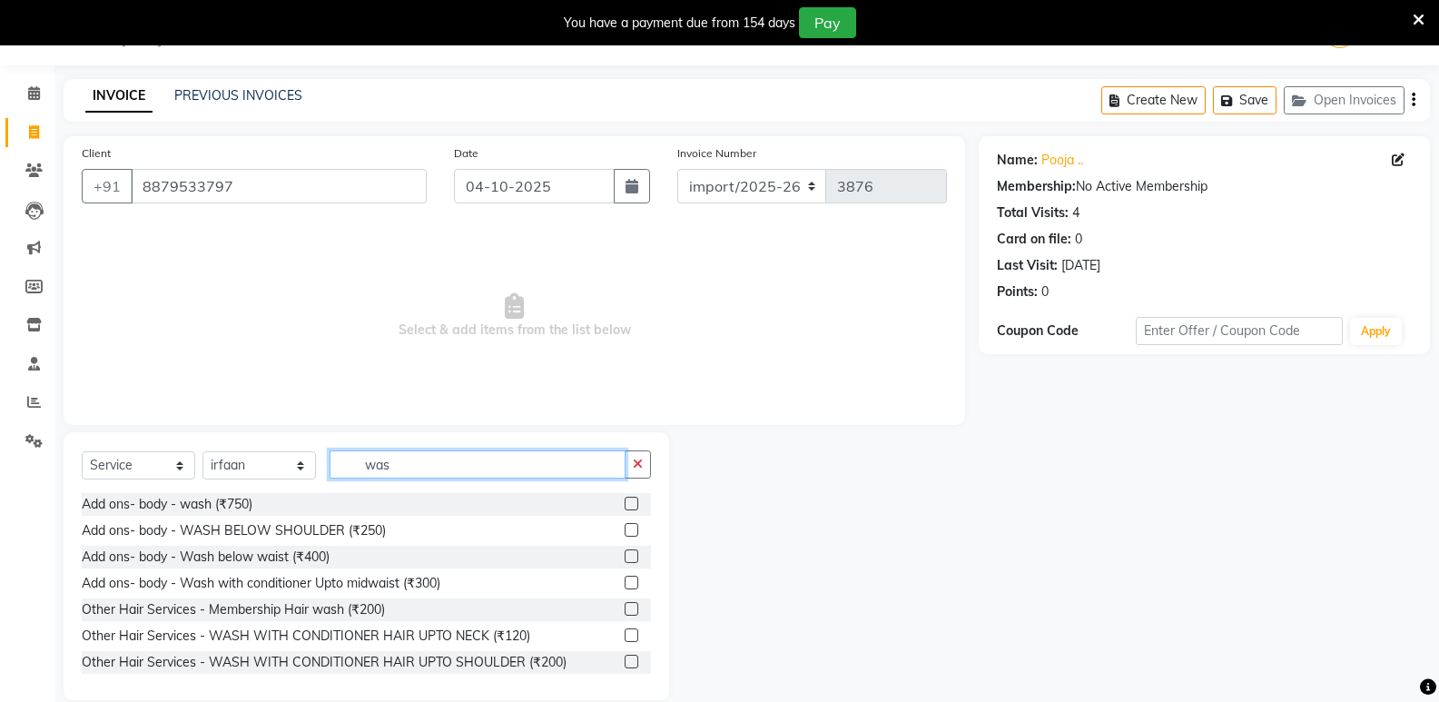
type input "was"
click at [625, 583] on label at bounding box center [632, 582] width 14 height 14
click at [625, 583] on input "checkbox" at bounding box center [631, 583] width 12 height 12
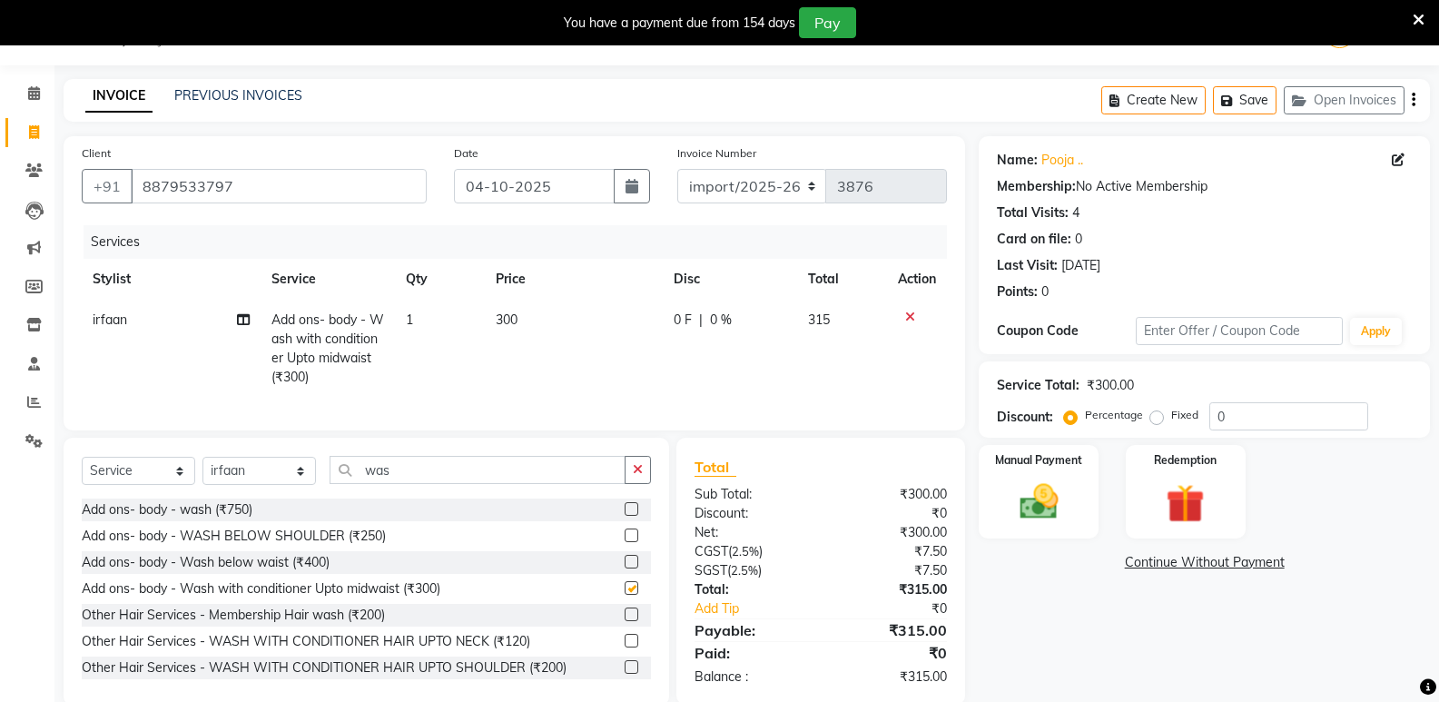
checkbox input "false"
click at [177, 485] on select "Select Service Product Membership Package Voucher Prepaid Gift Card" at bounding box center [138, 471] width 113 height 28
click at [82, 470] on select "Select Service Product Membership Package Voucher Prepaid Gift Card" at bounding box center [138, 471] width 113 height 28
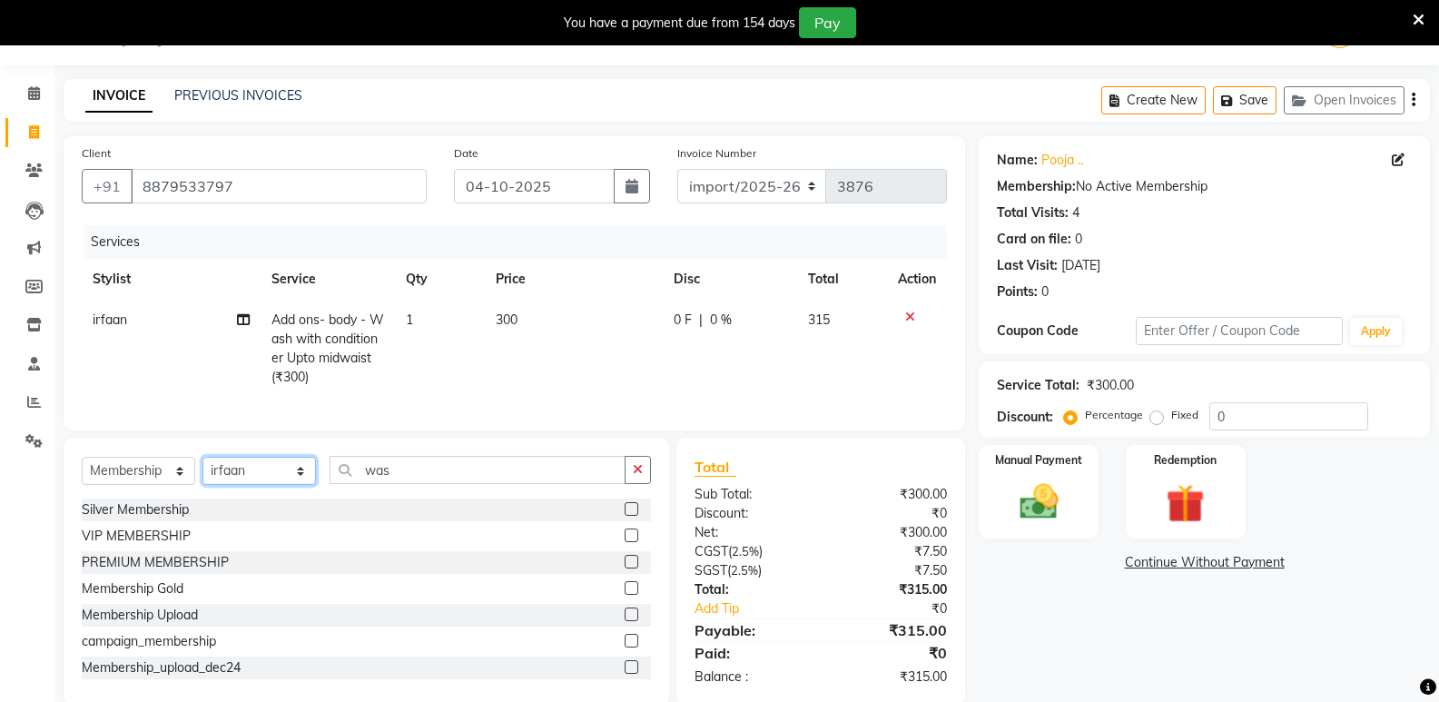
click at [231, 485] on select "Select Stylist Aarti wankhede Admin Aparna . Asir Salmani farhan siddiqui irfaa…" at bounding box center [258, 471] width 113 height 28
click at [625, 516] on label at bounding box center [632, 509] width 14 height 14
click at [625, 516] on input "checkbox" at bounding box center [631, 510] width 12 height 12
select select "select"
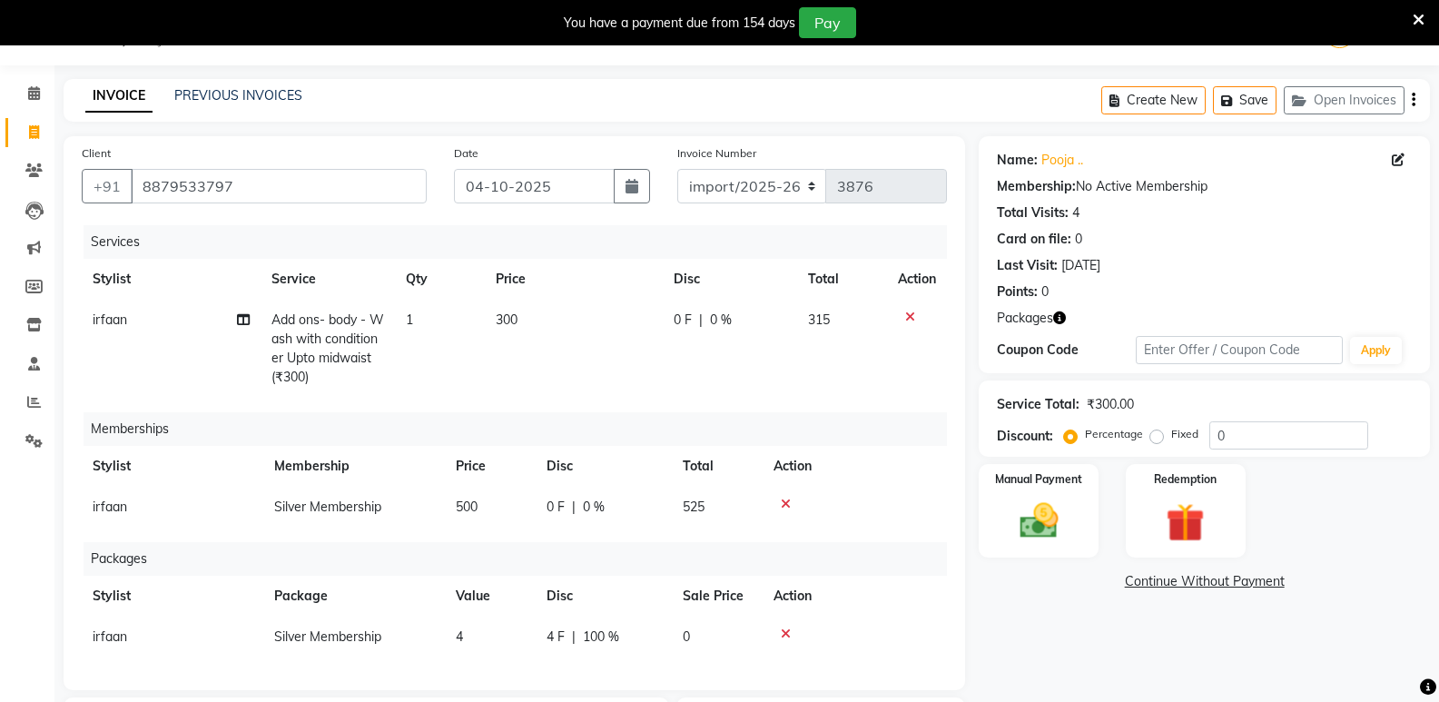
click at [114, 514] on span "irfaan" at bounding box center [110, 506] width 34 height 16
select select "92824"
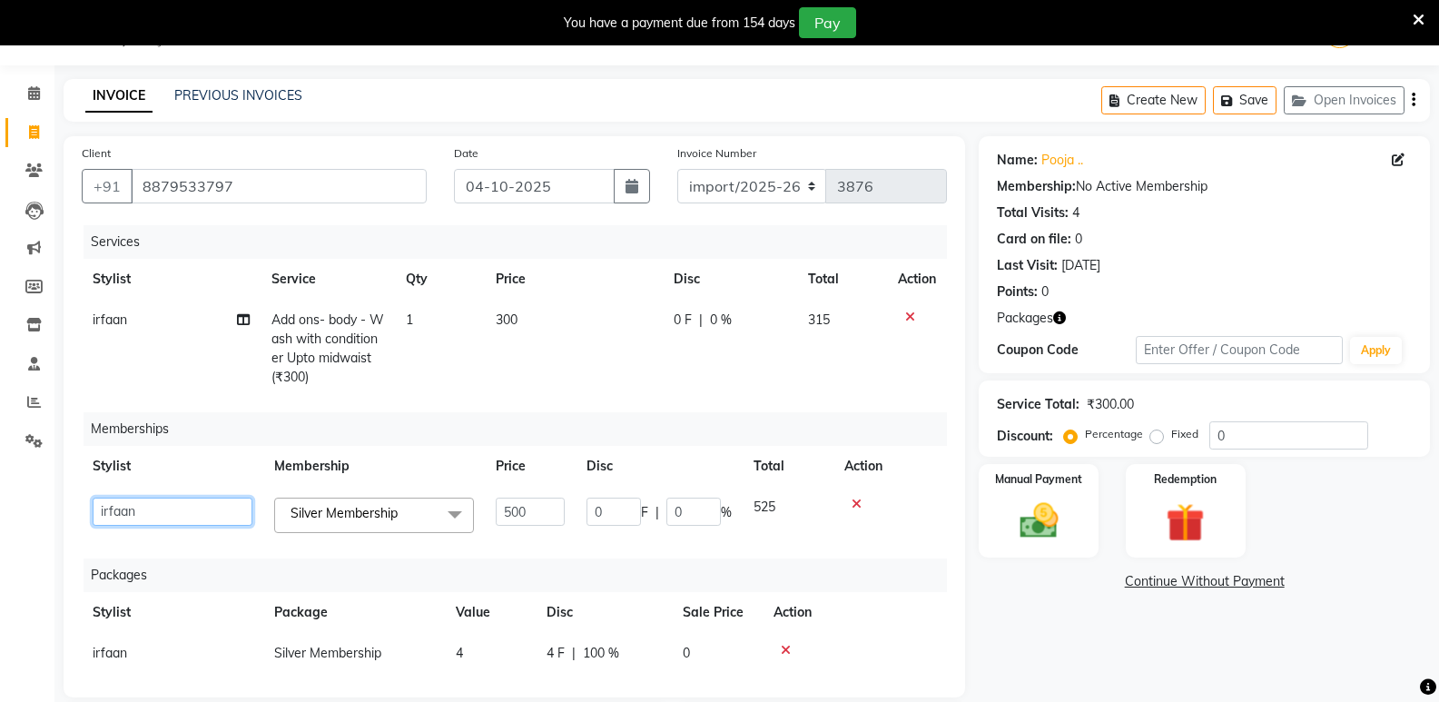
click at [114, 514] on select "Aarti wankhede Admin Aparna . Asir Salmani farhan siddiqui irfaan JD Kaif Salma…" at bounding box center [173, 511] width 160 height 28
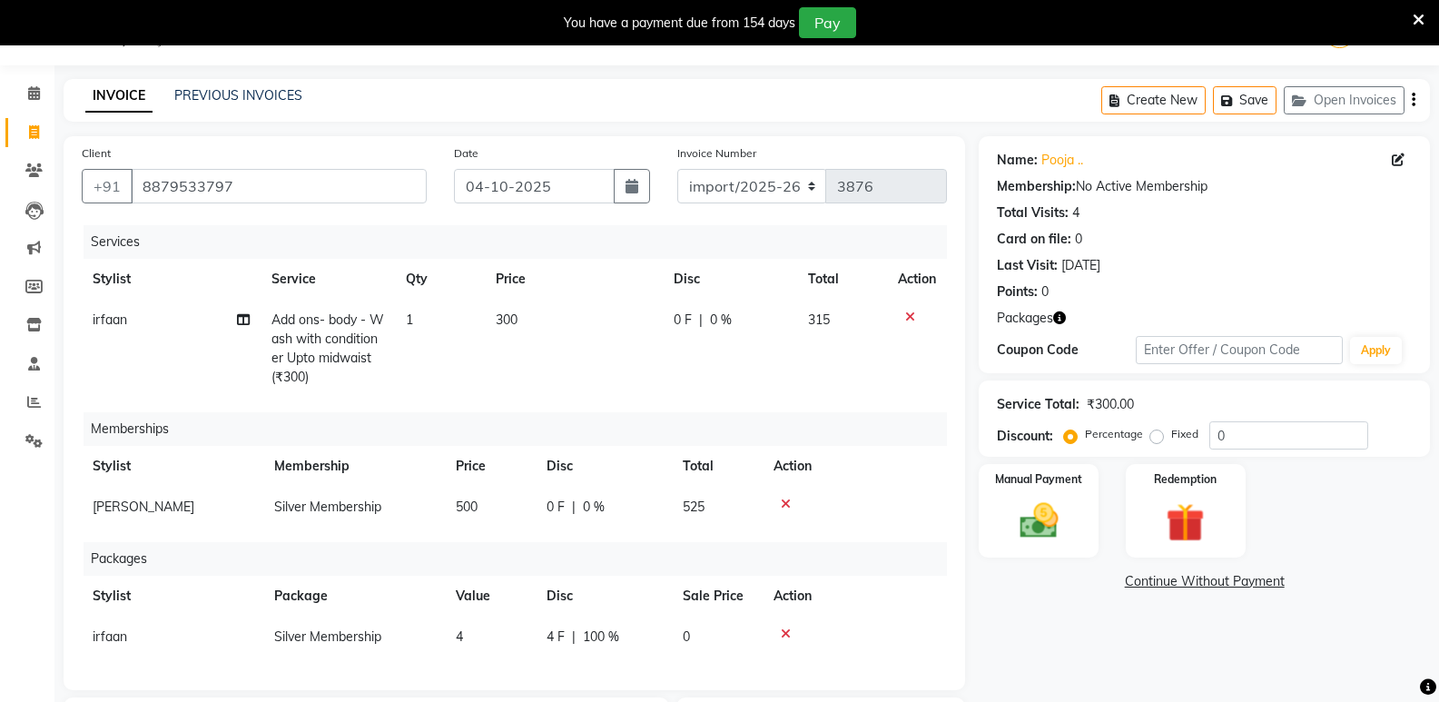
click at [119, 501] on span "Suhail Kassar" at bounding box center [144, 506] width 102 height 16
select select "88207"
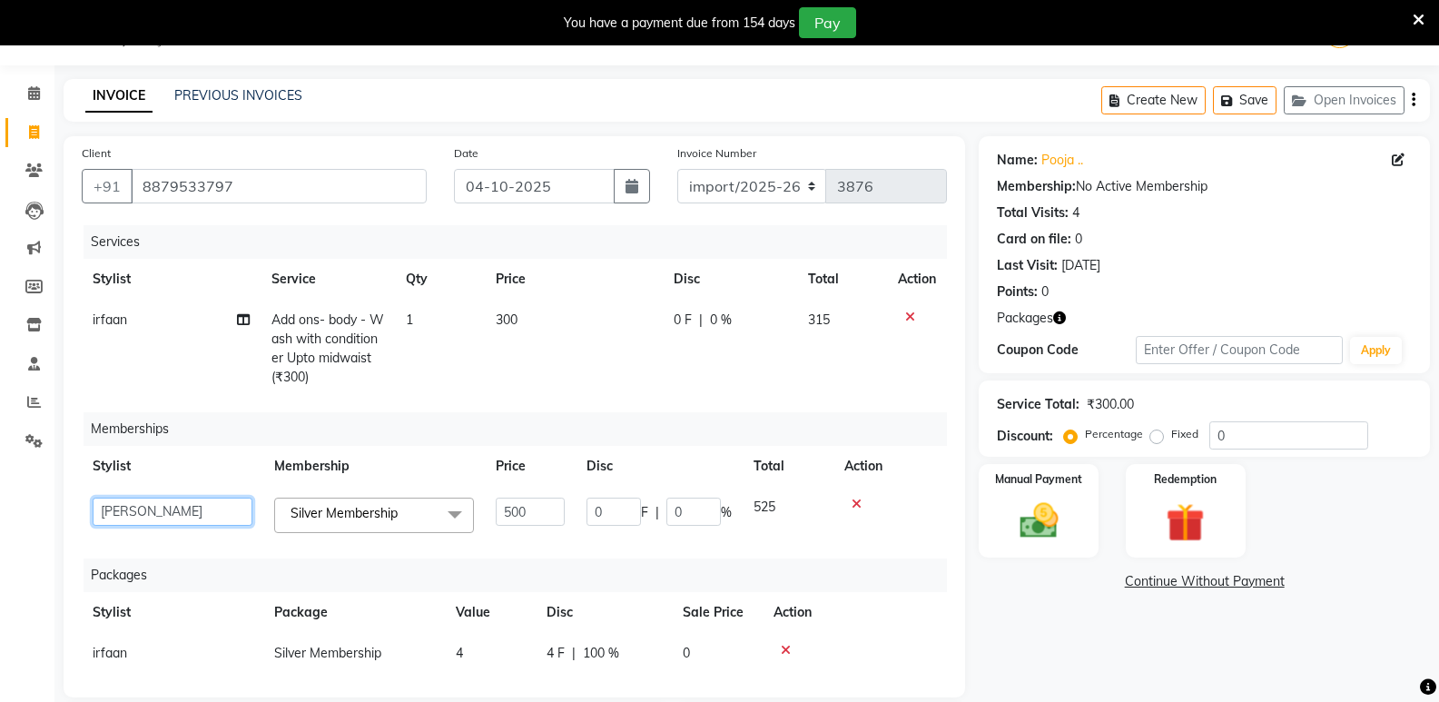
click at [119, 501] on select "Aarti wankhede Admin Aparna . Asir Salmani farhan siddiqui irfaan JD Kaif Salma…" at bounding box center [173, 511] width 160 height 28
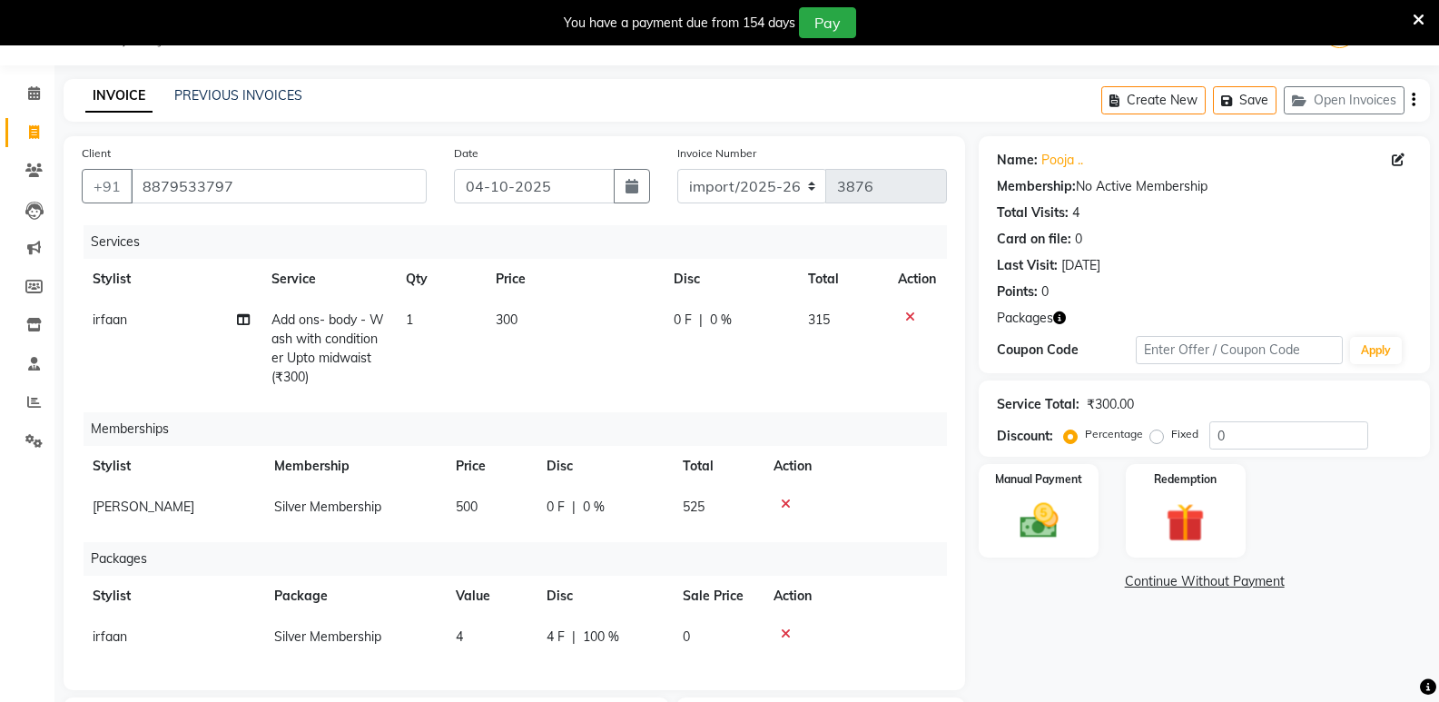
scroll to position [227, 0]
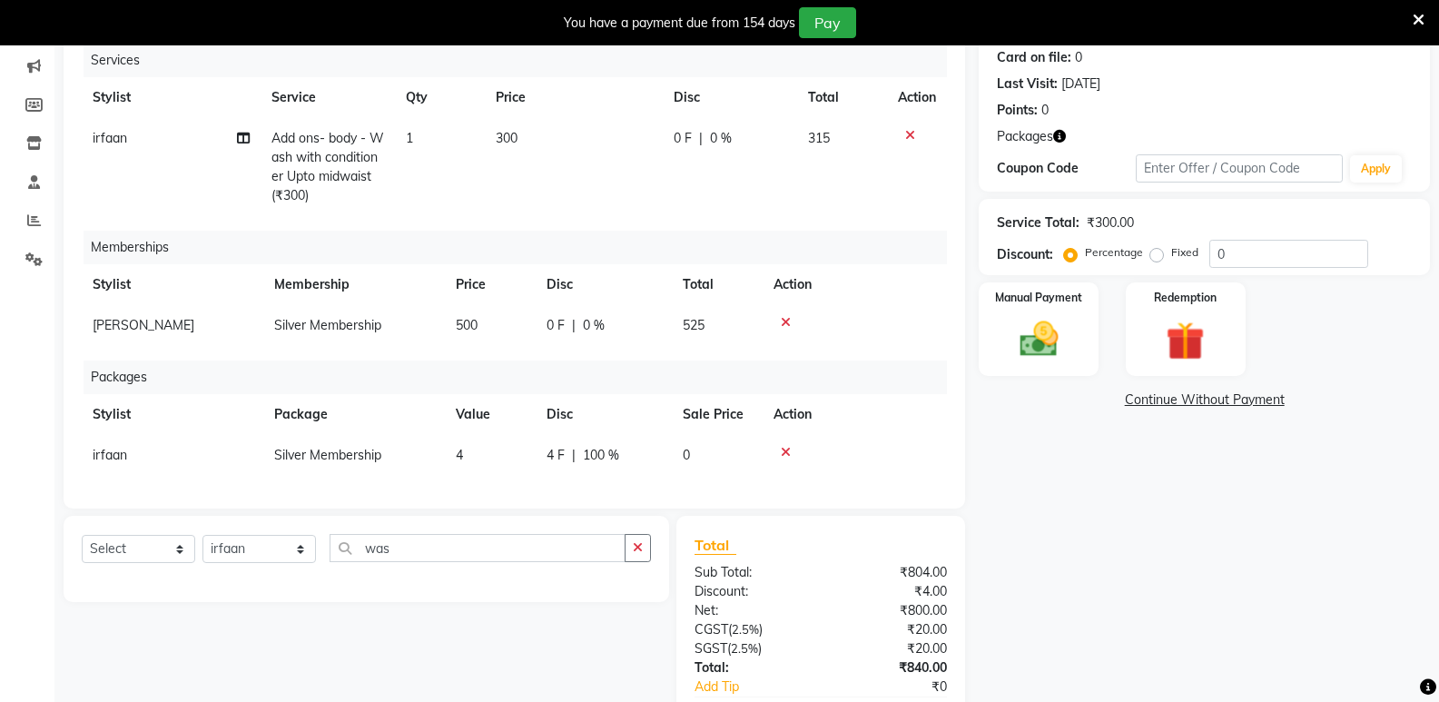
click at [120, 455] on span "irfaan" at bounding box center [110, 455] width 34 height 16
select select "92824"
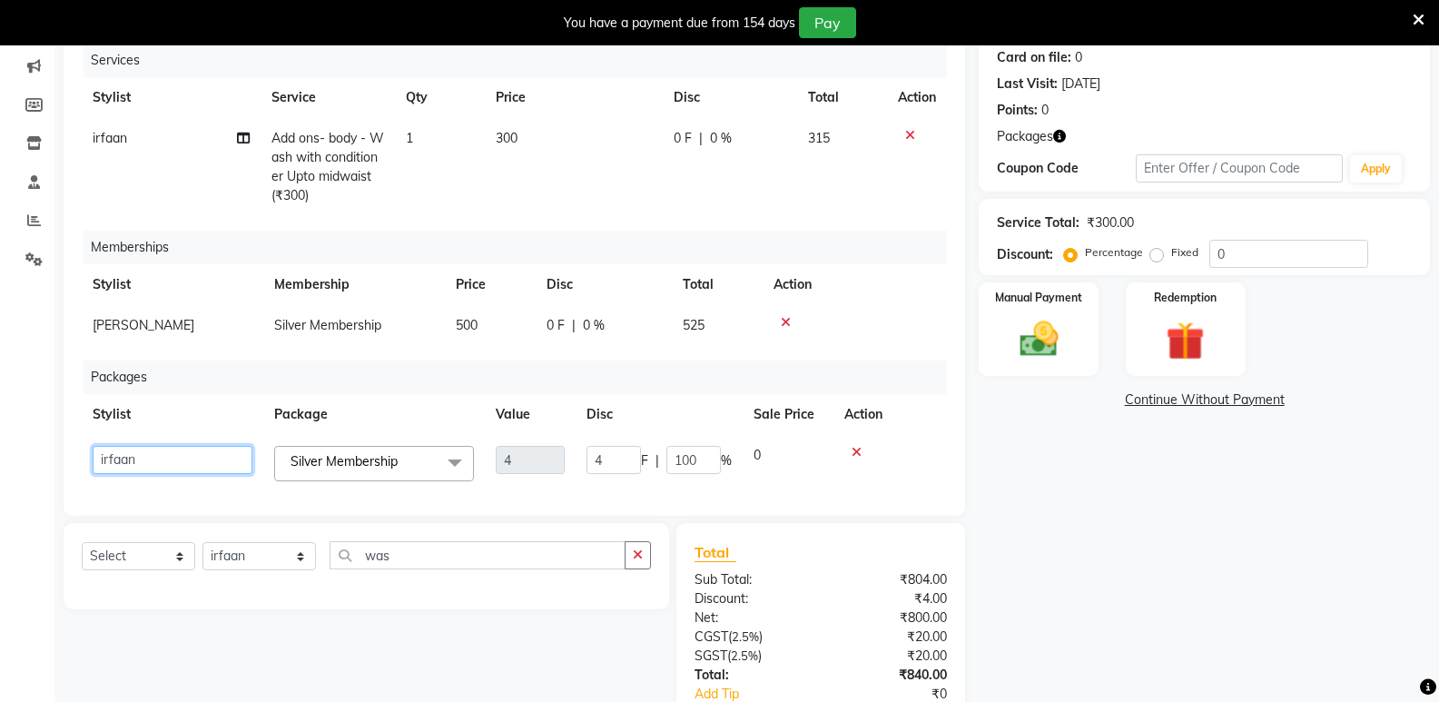
click at [120, 455] on select "Aarti wankhede Admin Aparna . Asir Salmani farhan siddiqui irfaan JD Kaif Salma…" at bounding box center [173, 460] width 160 height 28
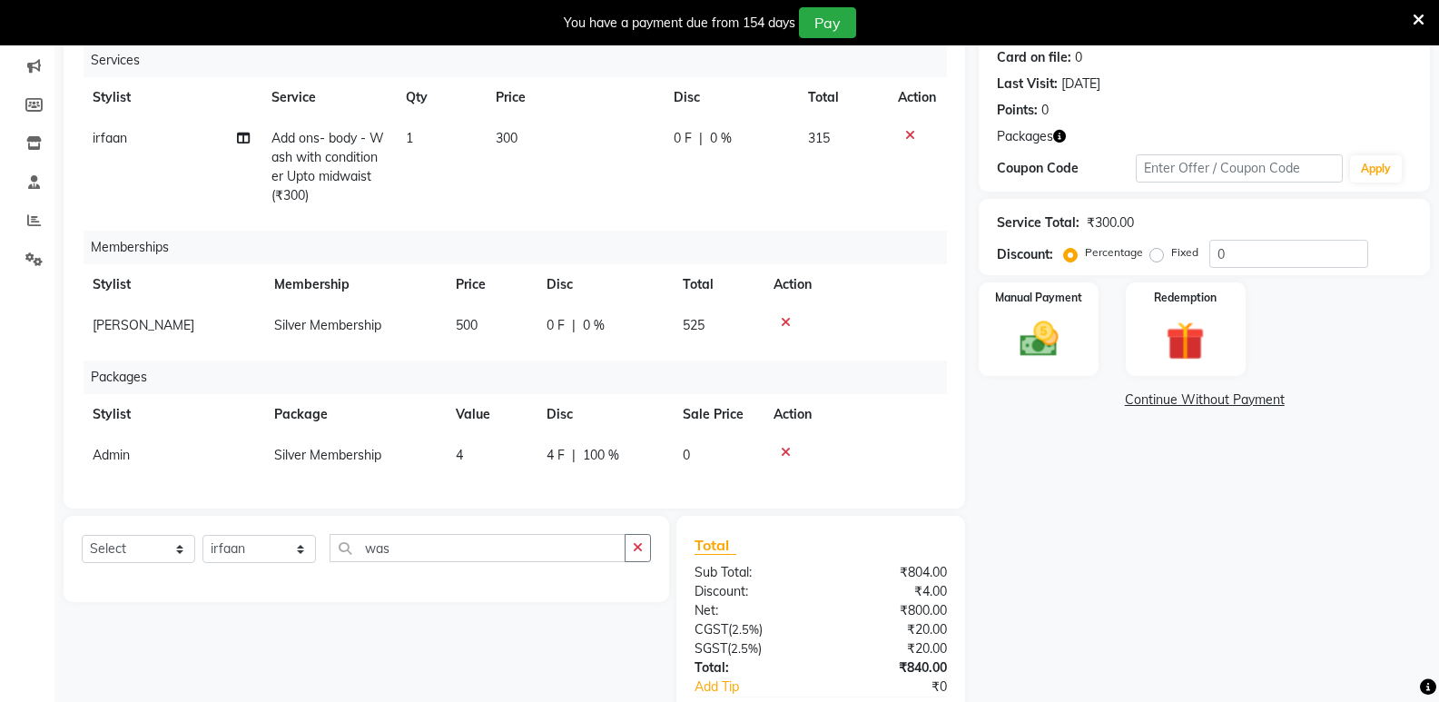
click at [782, 316] on icon at bounding box center [786, 322] width 10 height 13
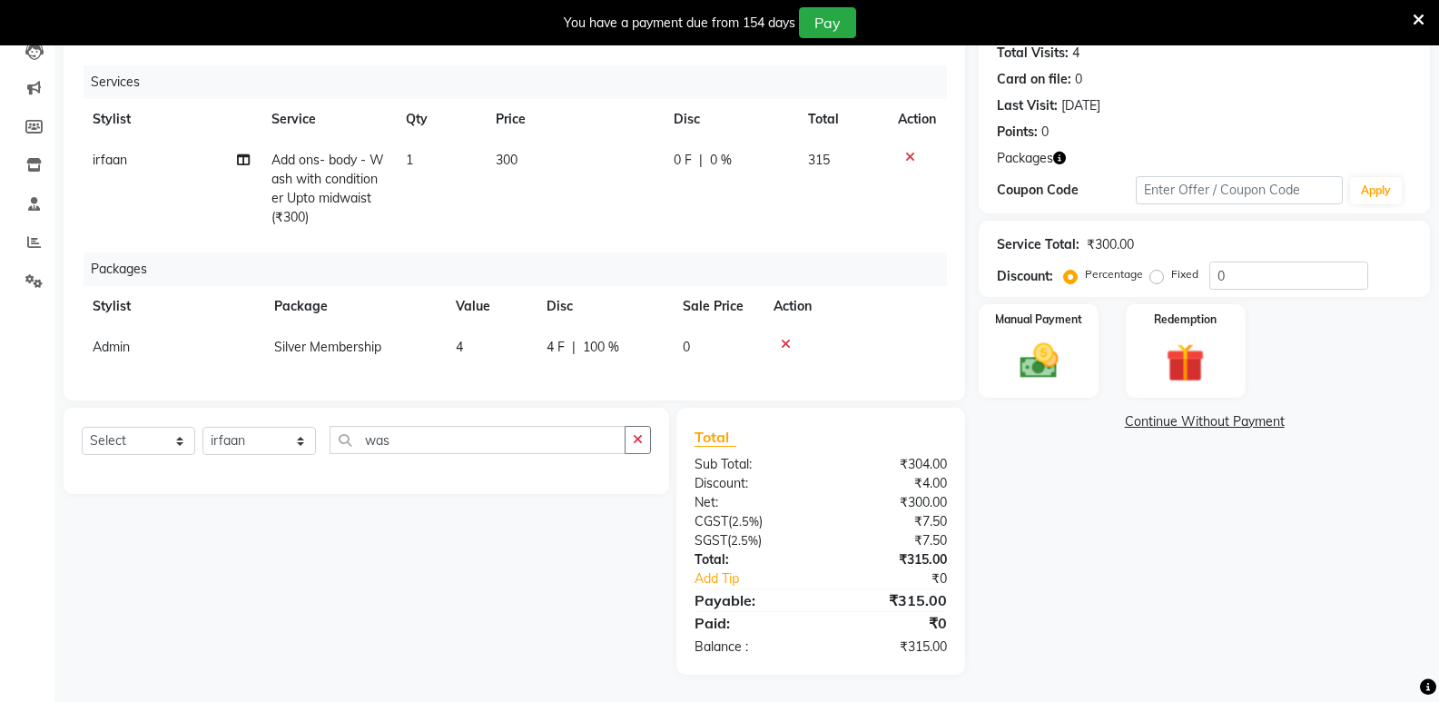
scroll to position [219, 0]
click at [781, 338] on icon at bounding box center [786, 344] width 10 height 13
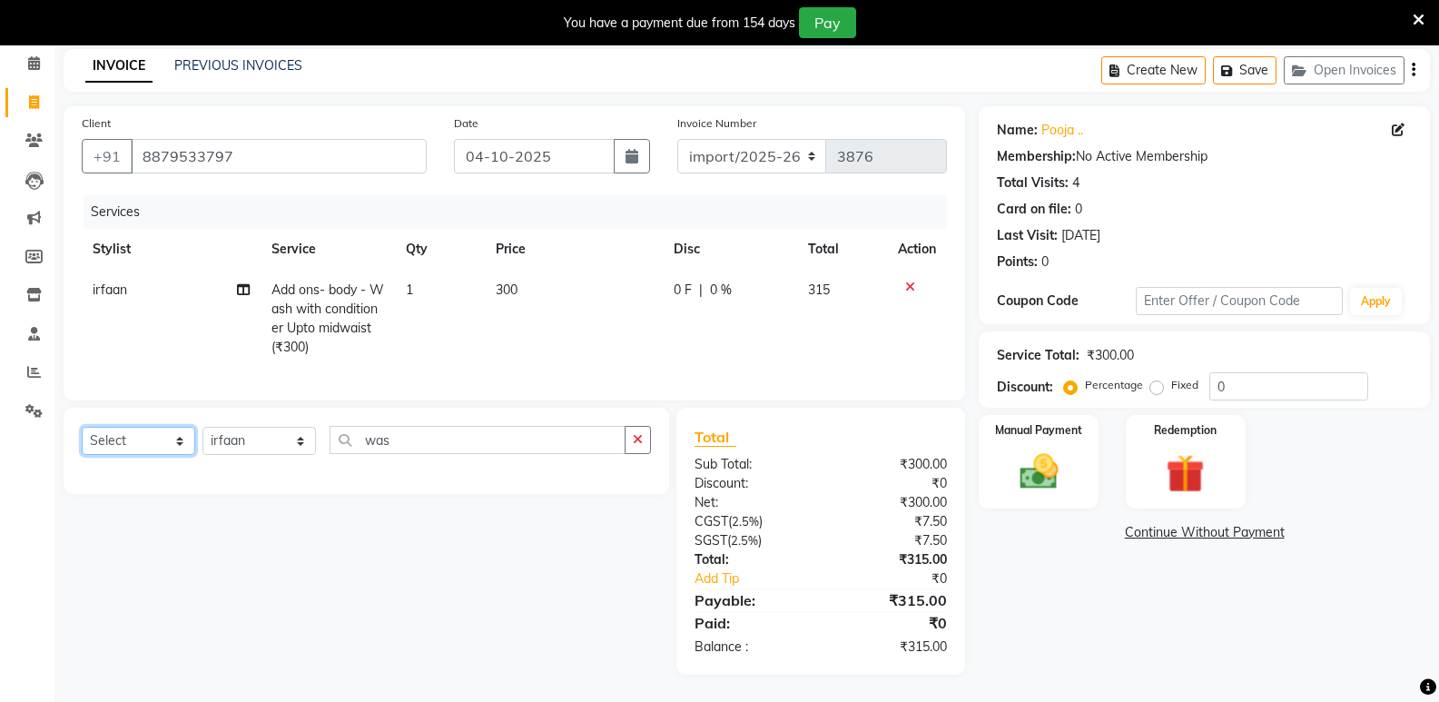
click at [162, 435] on select "Select Service Product Membership Package Voucher Prepaid Gift Card" at bounding box center [138, 441] width 113 height 28
select select "membership"
click at [82, 427] on select "Select Service Product Membership Package Voucher Prepaid Gift Card" at bounding box center [138, 441] width 113 height 28
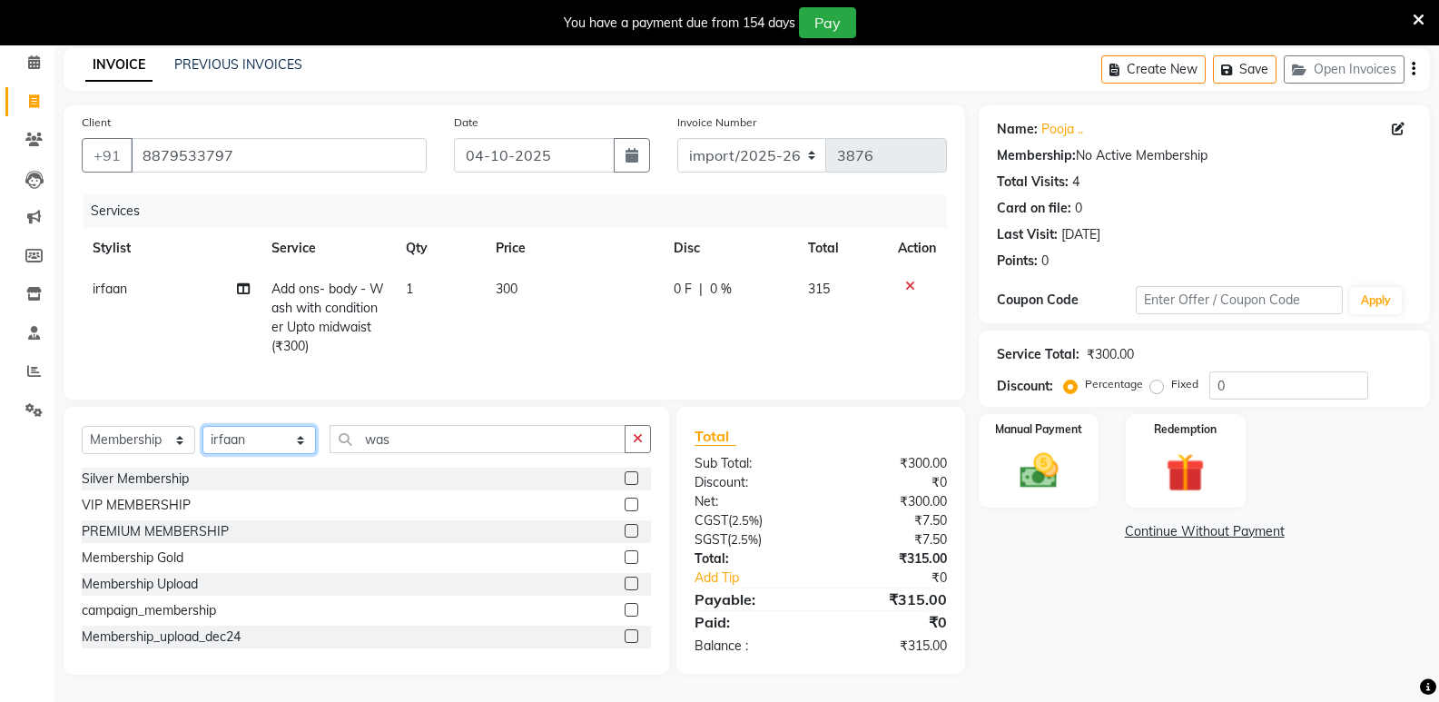
click at [250, 442] on select "Select Stylist Aarti wankhede Admin Aparna . Asir Salmani farhan siddiqui irfaa…" at bounding box center [258, 440] width 113 height 28
select select "46403"
click at [202, 427] on select "Select Stylist Aarti wankhede Admin Aparna . Asir Salmani farhan siddiqui irfaa…" at bounding box center [258, 440] width 113 height 28
click at [625, 479] on label at bounding box center [632, 478] width 14 height 14
click at [625, 479] on input "checkbox" at bounding box center [631, 479] width 12 height 12
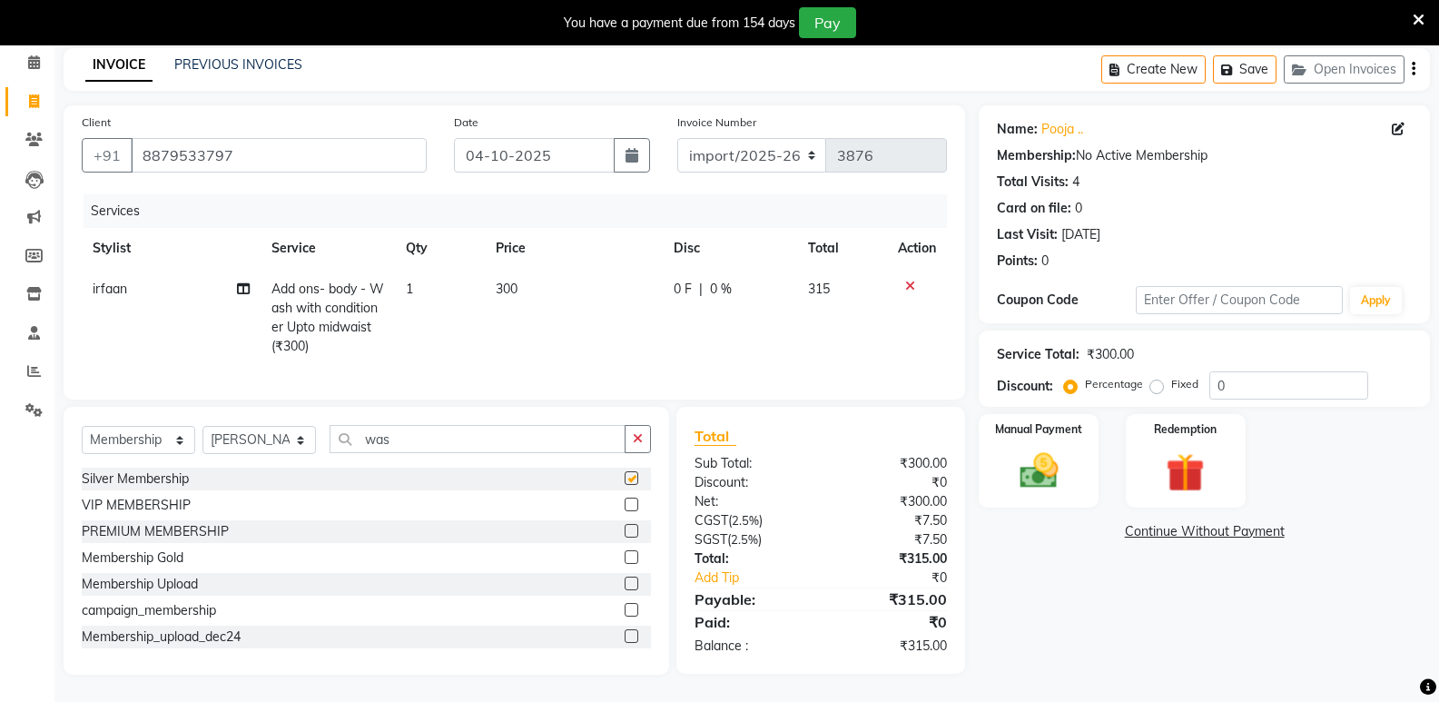
select select "select"
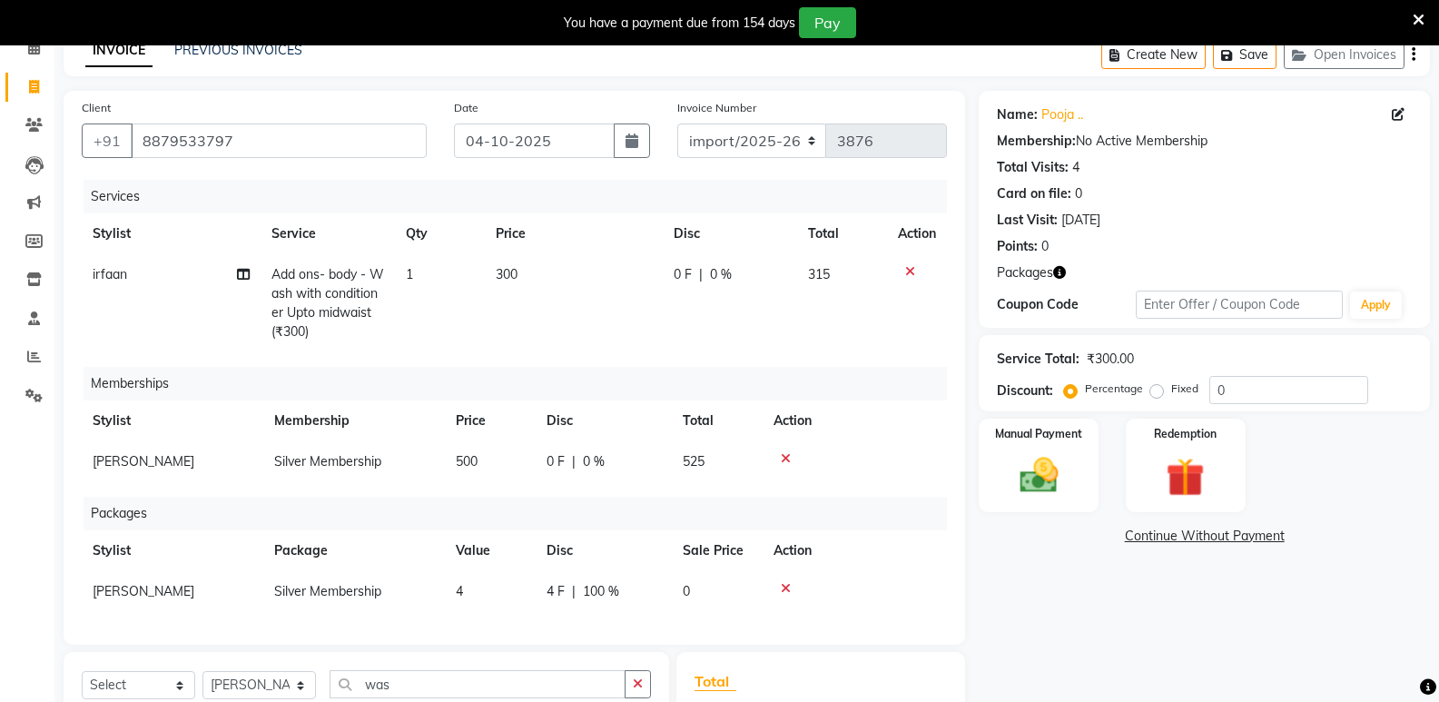
scroll to position [272, 0]
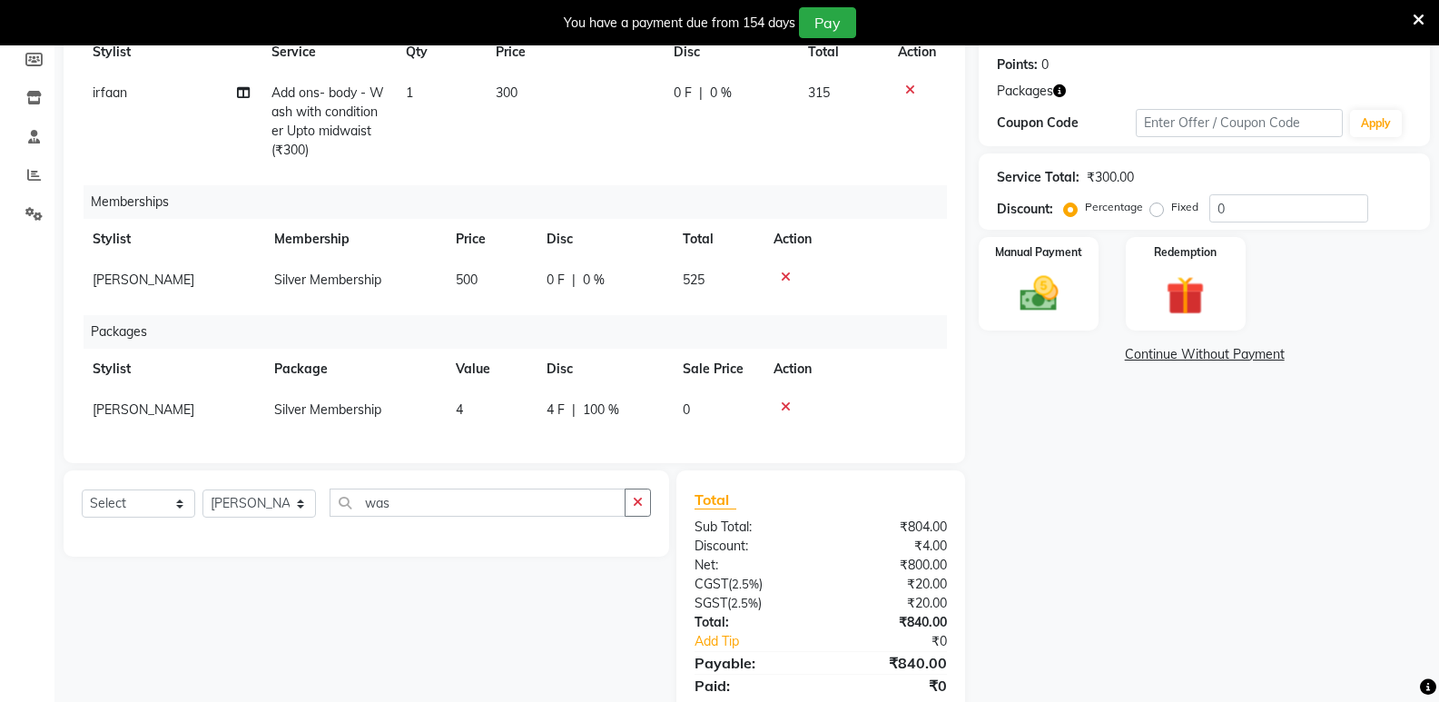
click at [785, 405] on icon at bounding box center [786, 406] width 10 height 13
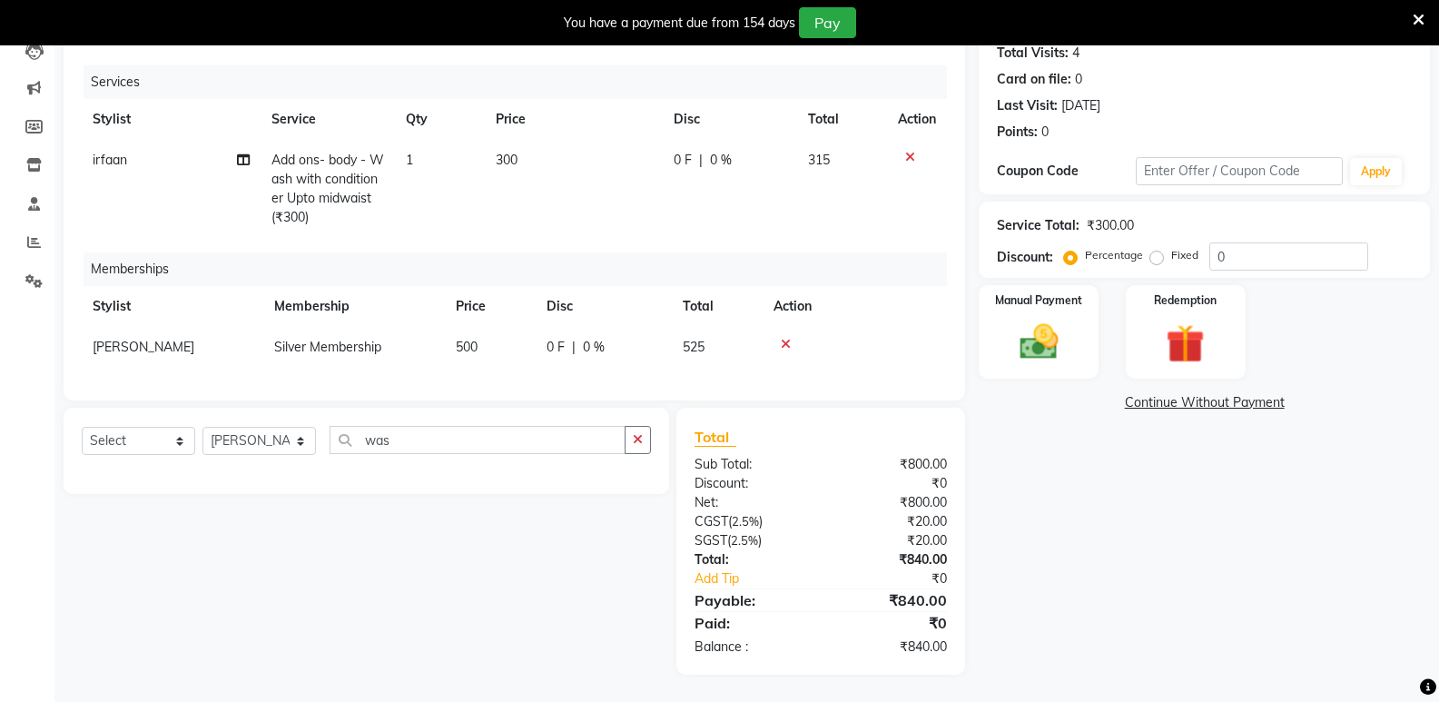
scroll to position [24, 0]
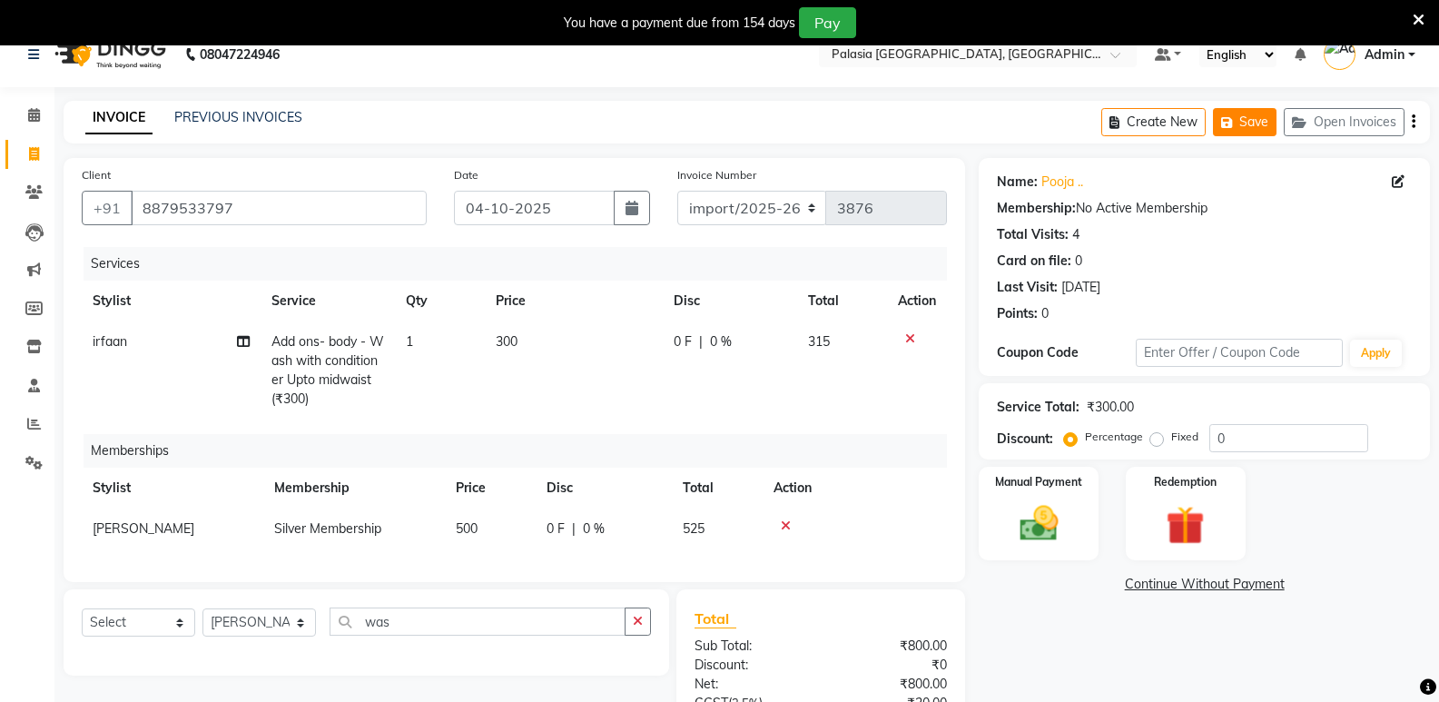
click at [1234, 120] on icon "button" at bounding box center [1230, 122] width 18 height 13
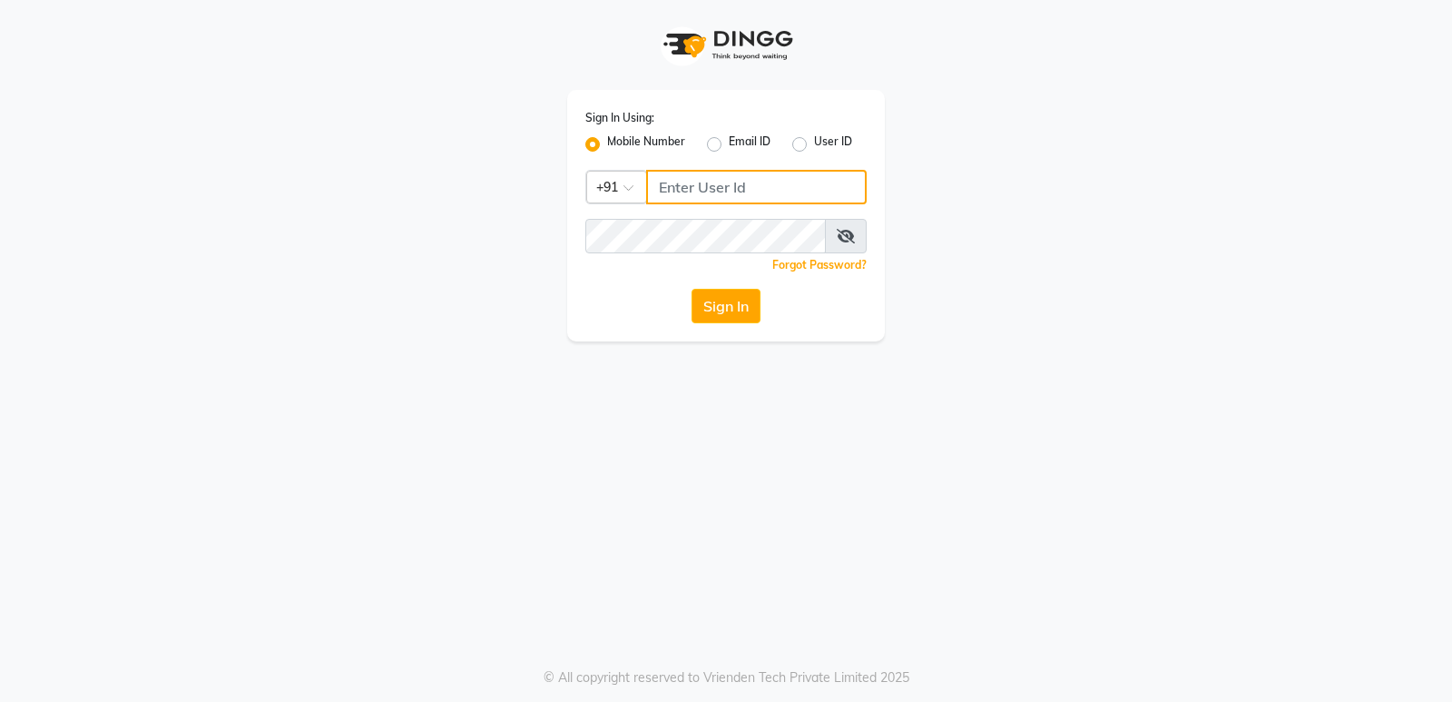
click at [696, 199] on input "Username" at bounding box center [756, 187] width 221 height 34
drag, startPoint x: 658, startPoint y: 192, endPoint x: 800, endPoint y: 185, distance: 141.7
click at [800, 185] on input "9326495905" at bounding box center [756, 187] width 221 height 34
type input "9326495905"
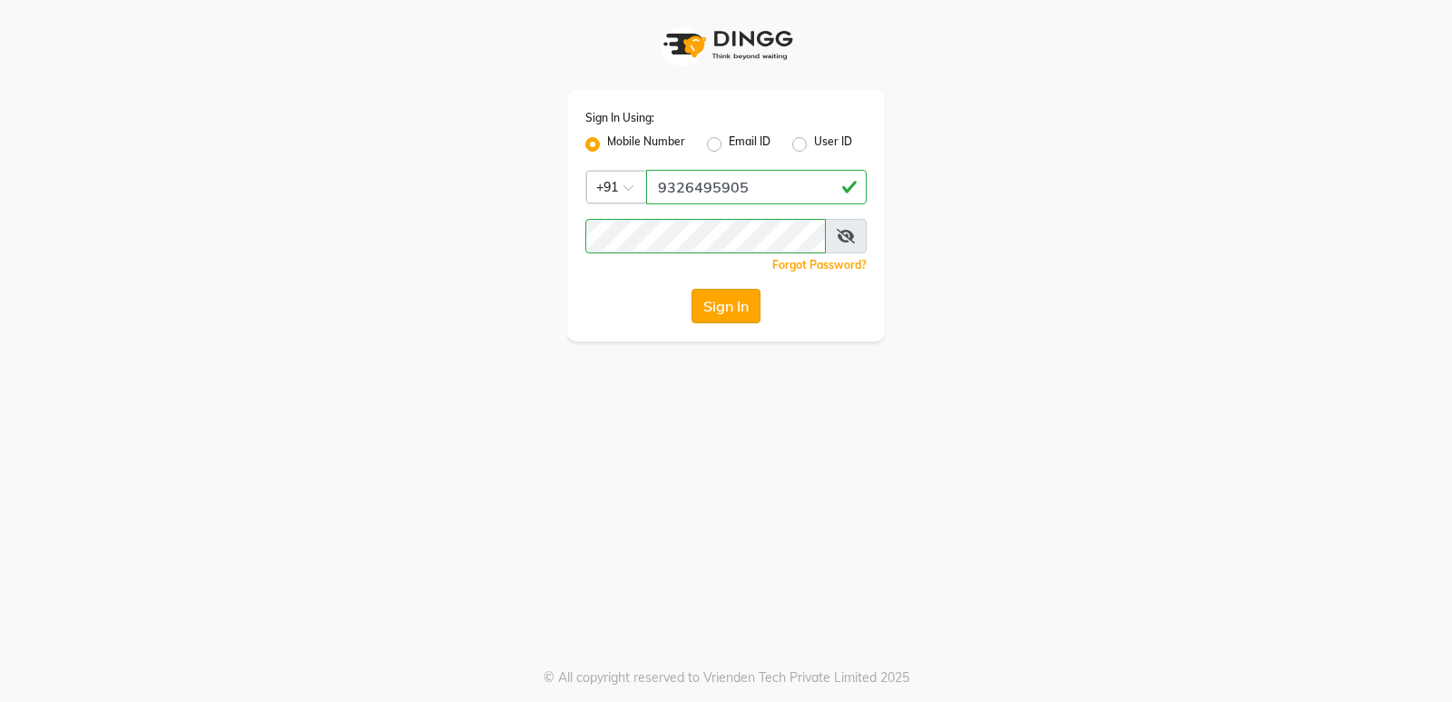
click at [743, 309] on button "Sign In" at bounding box center [726, 306] width 69 height 34
